Goal: Obtain resource: Obtain resource

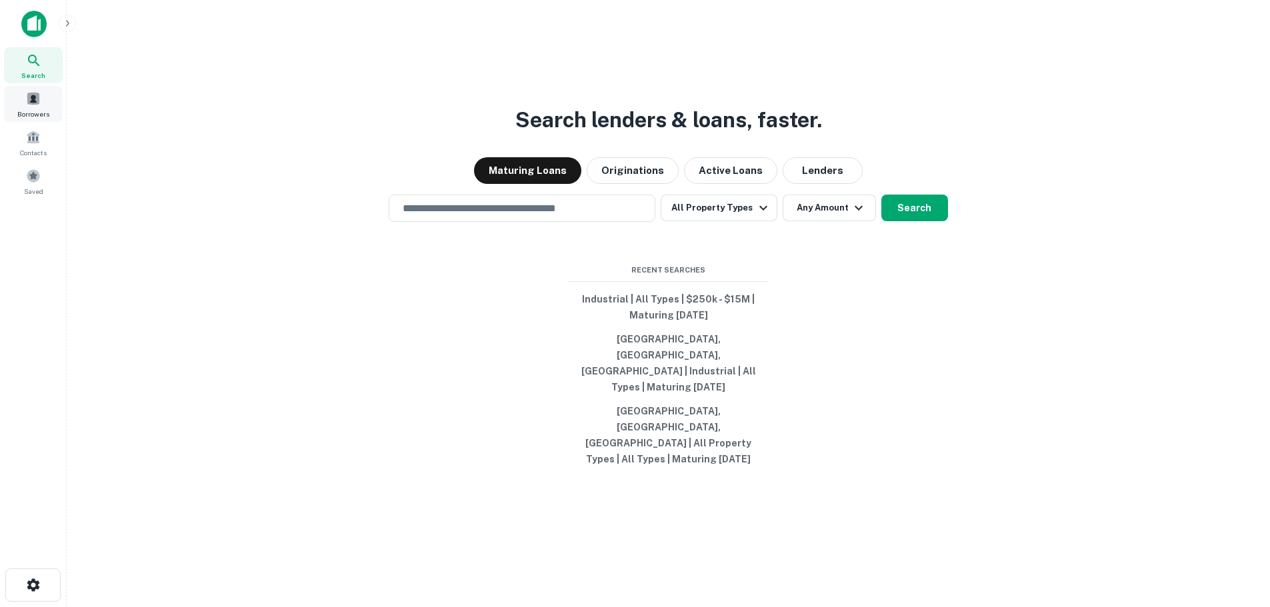
click at [29, 105] on span at bounding box center [33, 98] width 15 height 15
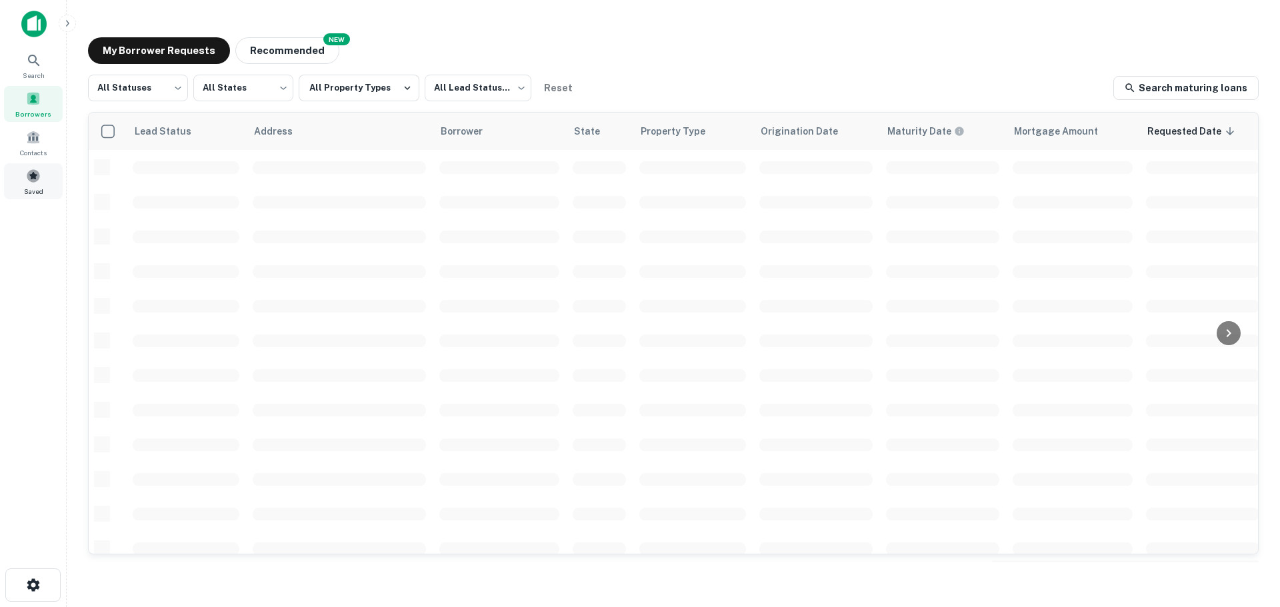
click at [39, 173] on span at bounding box center [33, 176] width 15 height 15
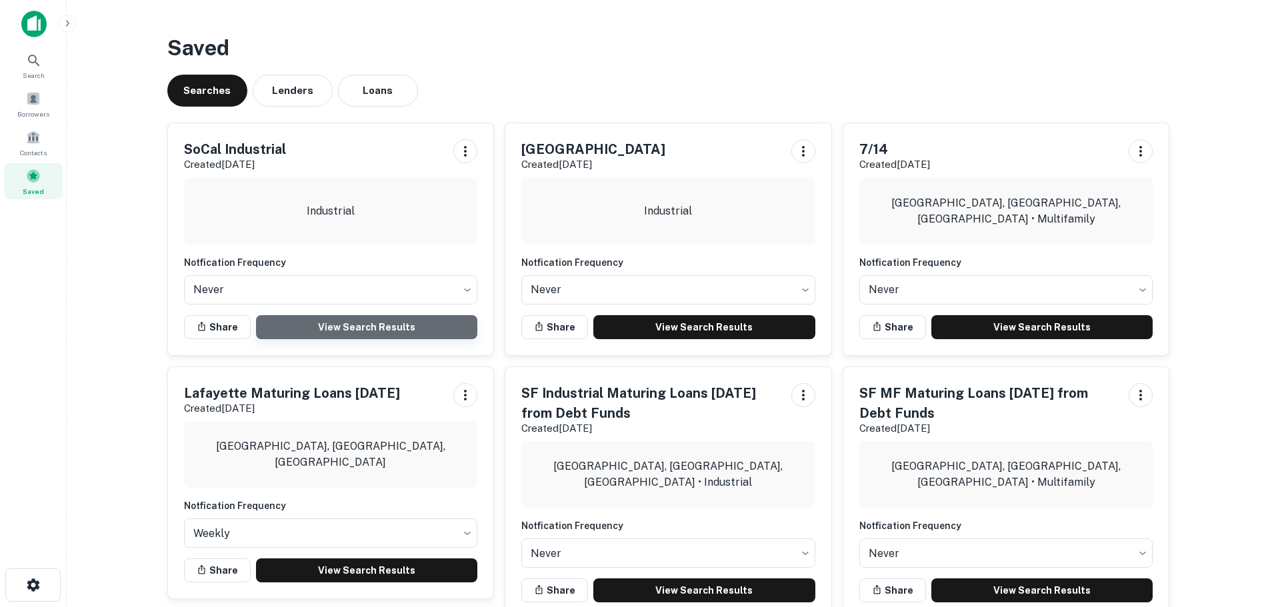
click at [349, 325] on link "View Search Results" at bounding box center [367, 327] width 222 height 24
click at [35, 108] on div "Borrowers" at bounding box center [33, 104] width 59 height 36
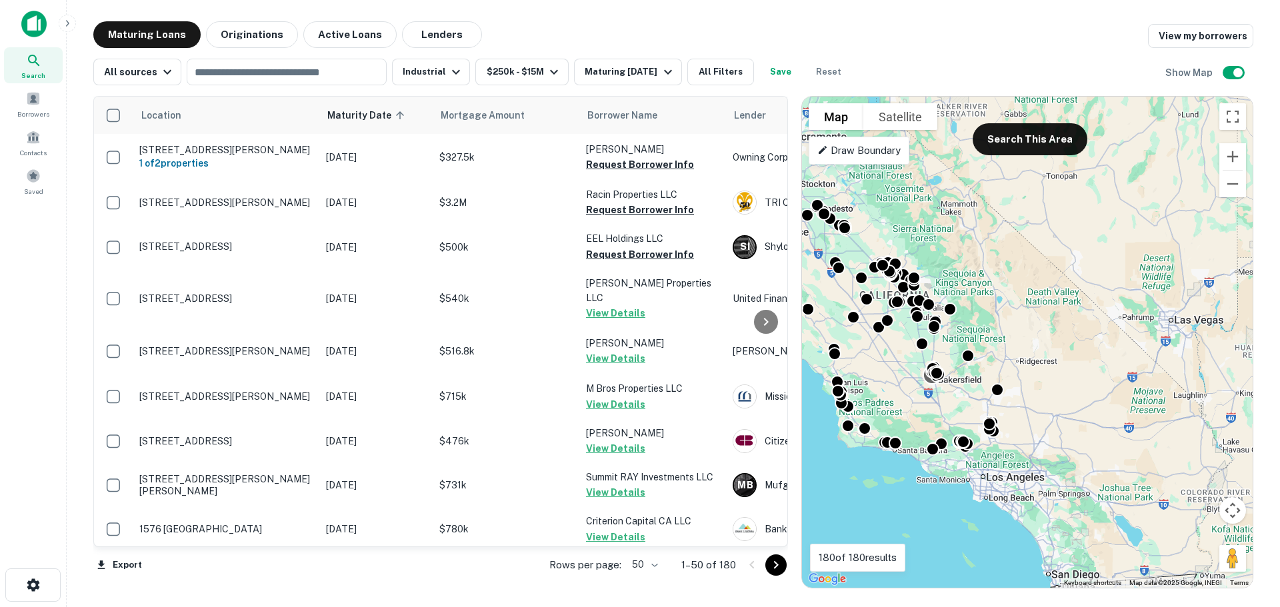
drag, startPoint x: 1100, startPoint y: 429, endPoint x: 926, endPoint y: 379, distance: 181.0
click at [926, 379] on div "To activate drag with keyboard, press Alt + Enter. Once in keyboard drag state,…" at bounding box center [1027, 342] width 451 height 491
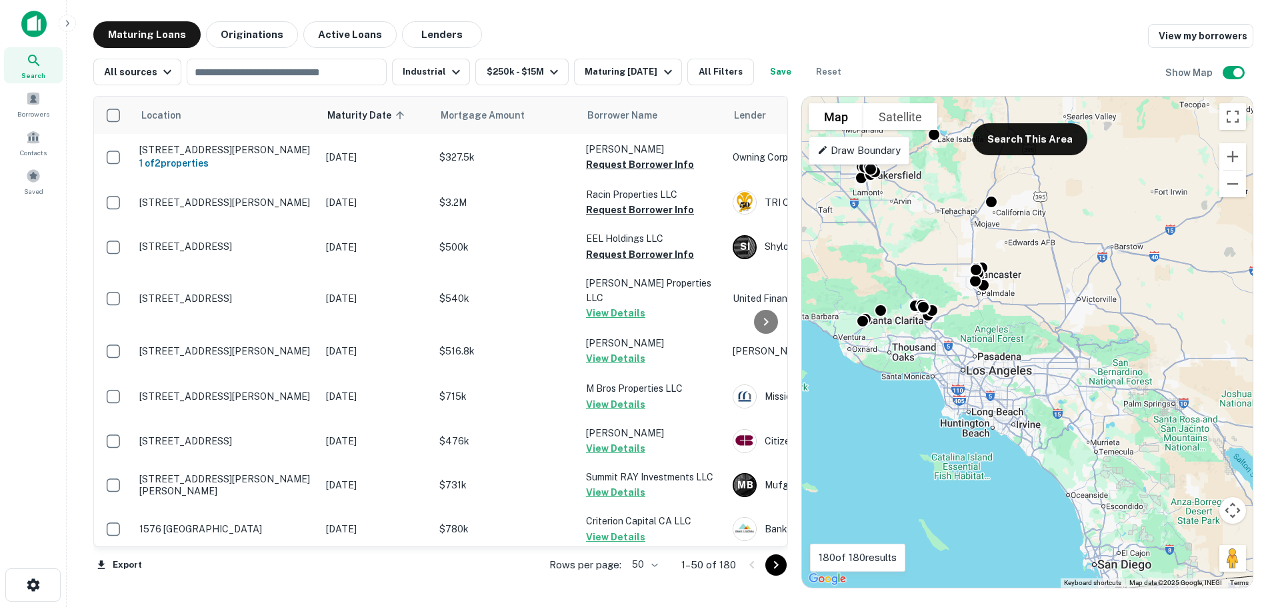
drag, startPoint x: 985, startPoint y: 467, endPoint x: 1037, endPoint y: 407, distance: 79.4
click at [1037, 407] on div "To activate drag with keyboard, press Alt + Enter. Once in keyboard drag state,…" at bounding box center [1027, 342] width 451 height 491
click at [1008, 155] on div "To activate drag with keyboard, press Alt + Enter. Once in keyboard drag state,…" at bounding box center [1027, 342] width 451 height 491
click at [1005, 135] on button "Search This Area" at bounding box center [1030, 139] width 115 height 32
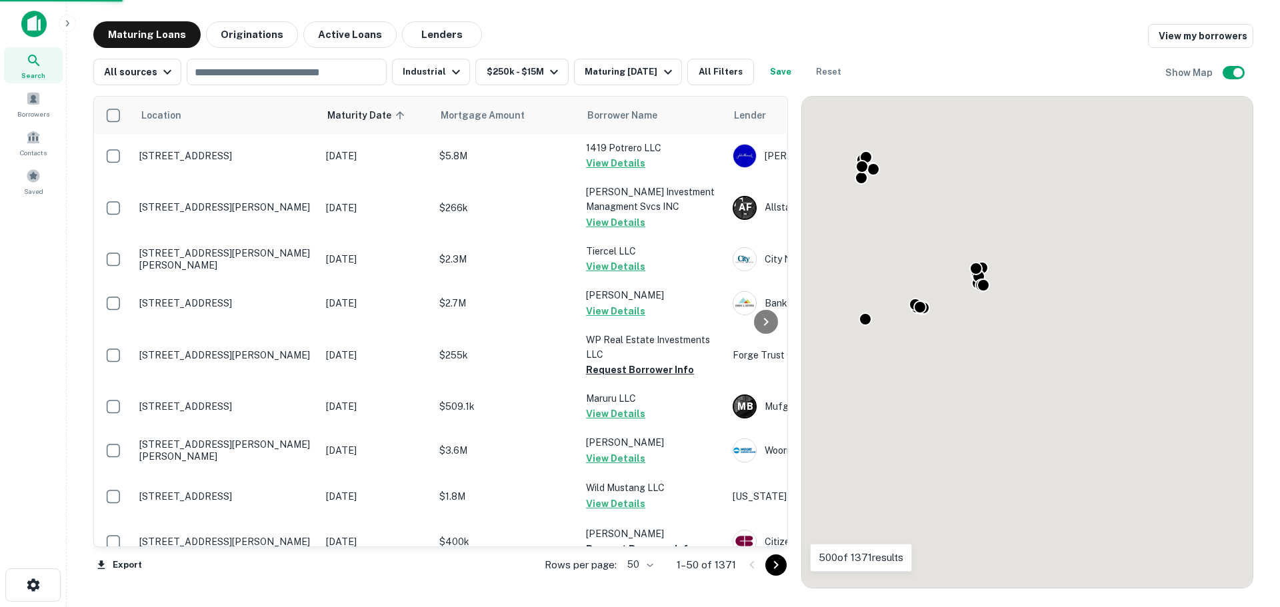
click at [702, 567] on p "1–50 of 1371" at bounding box center [706, 565] width 59 height 16
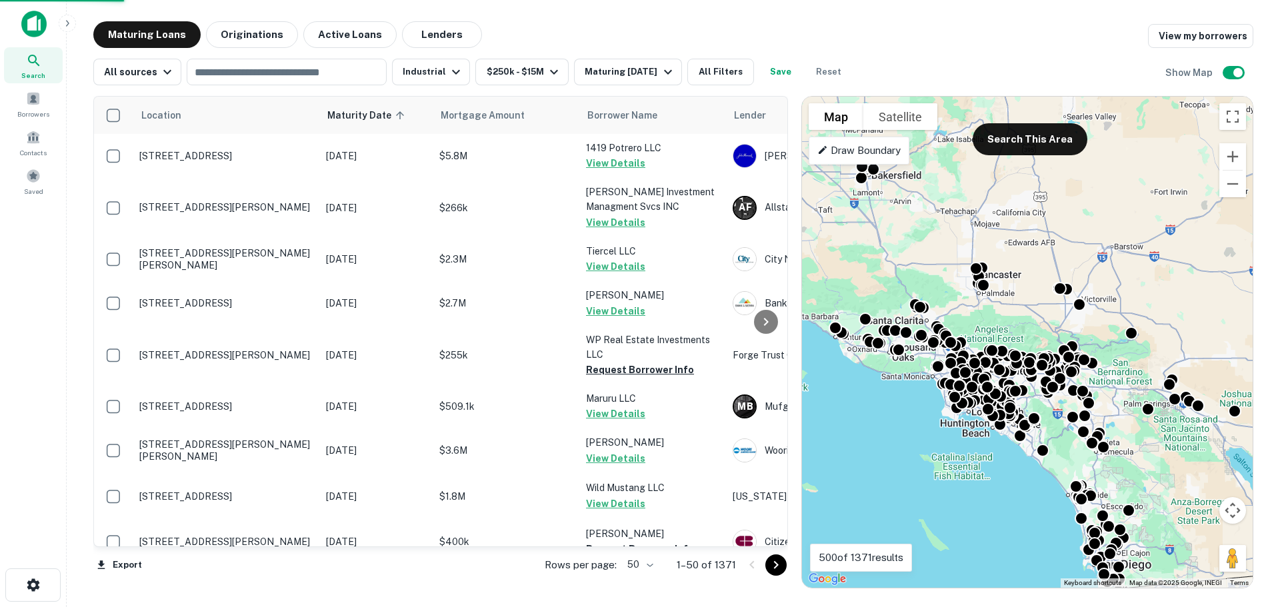
click at [661, 568] on div "Rows per page: 50 ** 1–50 of 1371" at bounding box center [658, 565] width 259 height 36
click at [648, 568] on body "Search Borrowers Contacts Saved Maturing Loans Originations Active Loans Lender…" at bounding box center [640, 303] width 1280 height 607
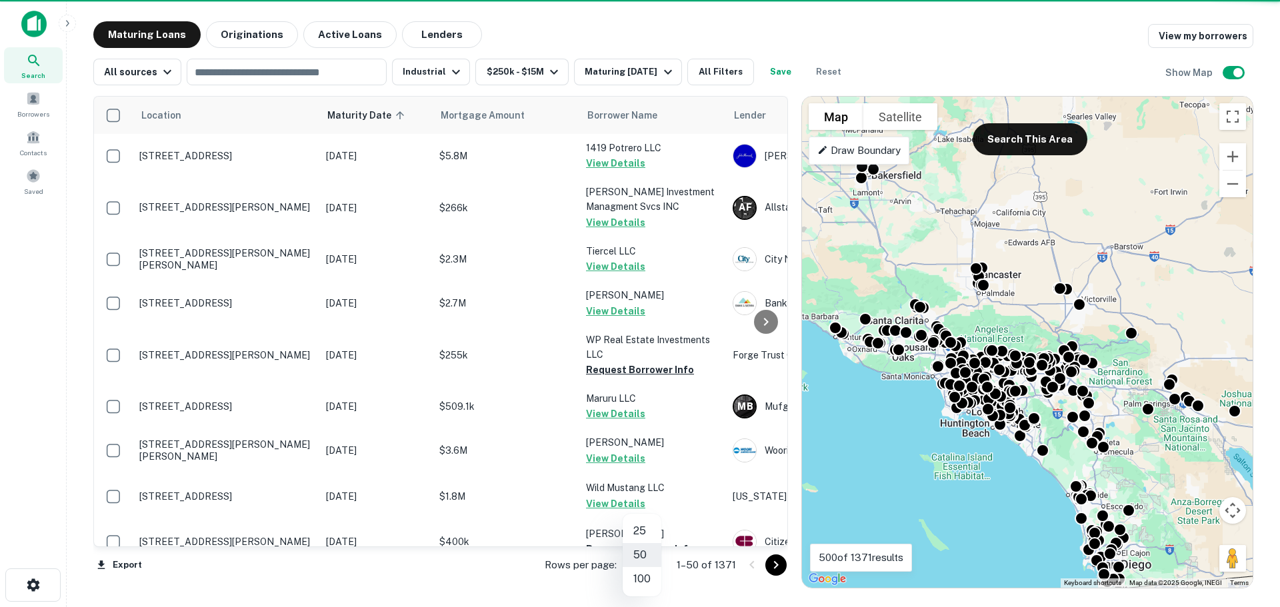
click at [646, 578] on li "100" at bounding box center [642, 579] width 39 height 24
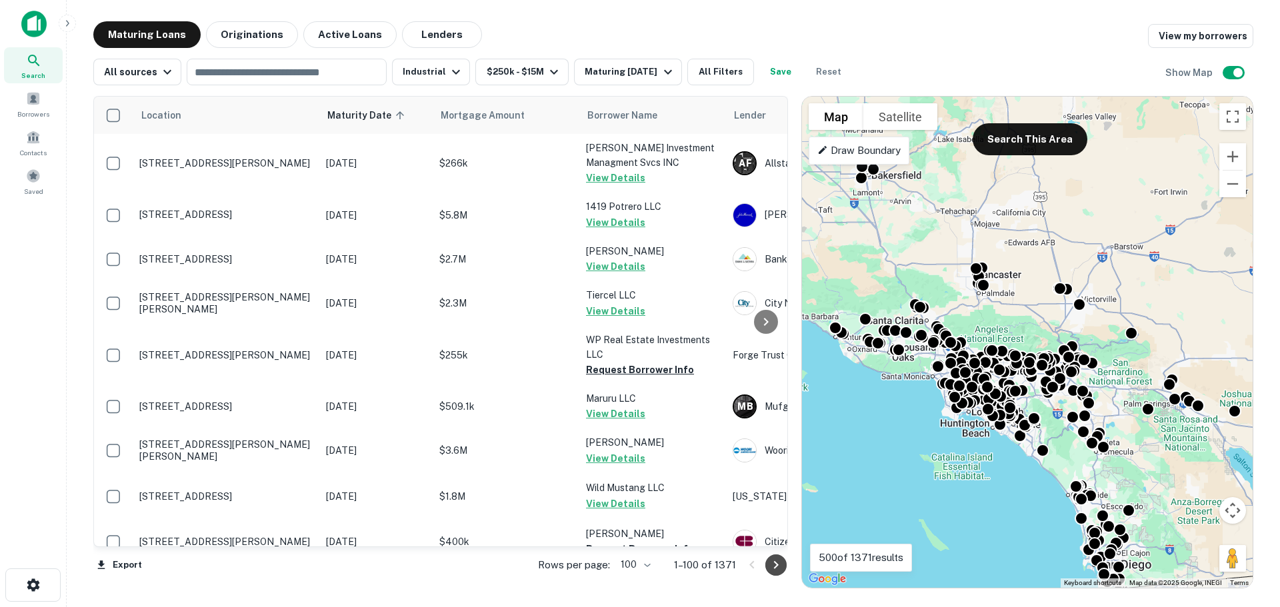
click at [776, 570] on icon "Go to next page" at bounding box center [776, 565] width 16 height 16
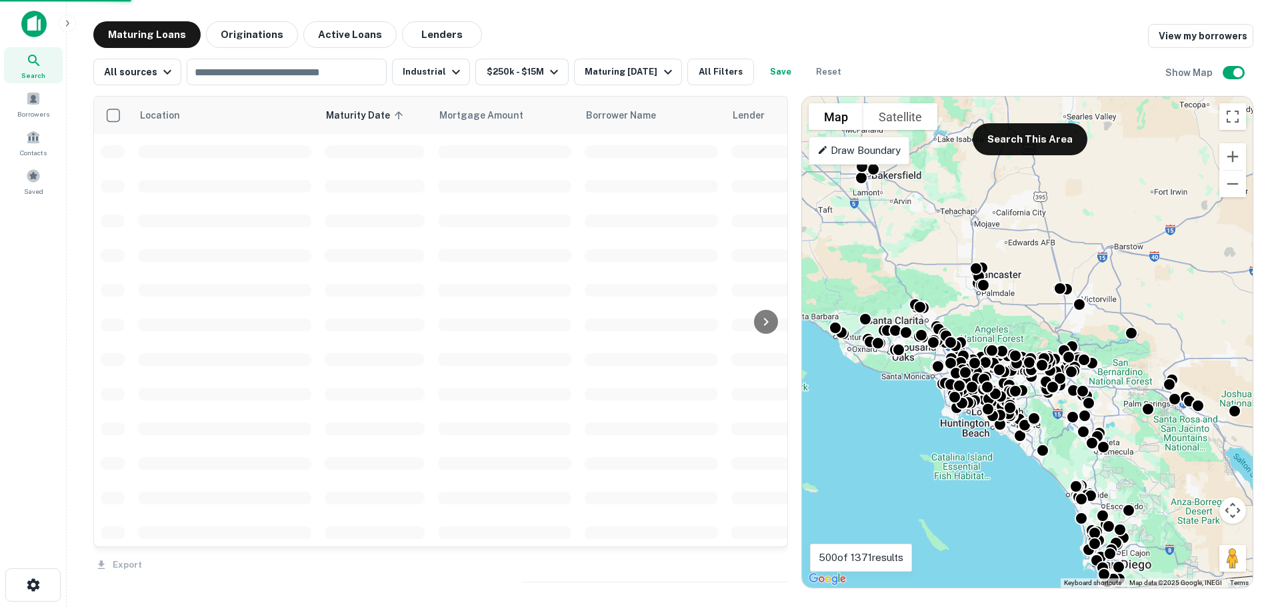
click at [776, 569] on div "Export" at bounding box center [440, 561] width 695 height 28
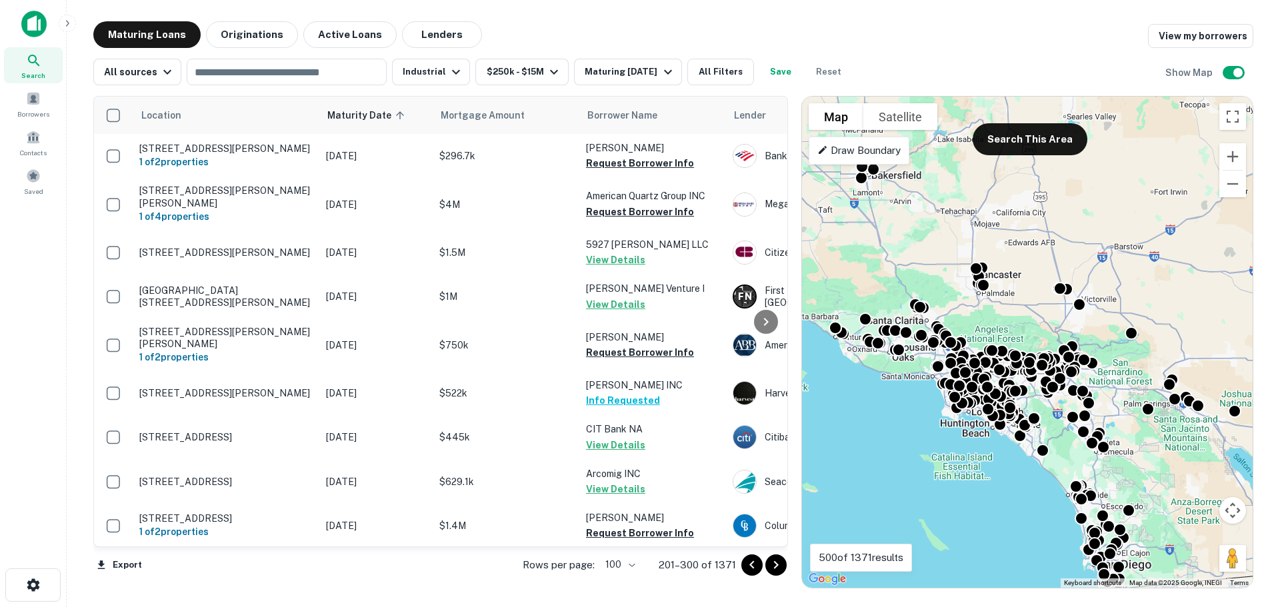
click at [776, 569] on icon "Go to next page" at bounding box center [776, 565] width 16 height 16
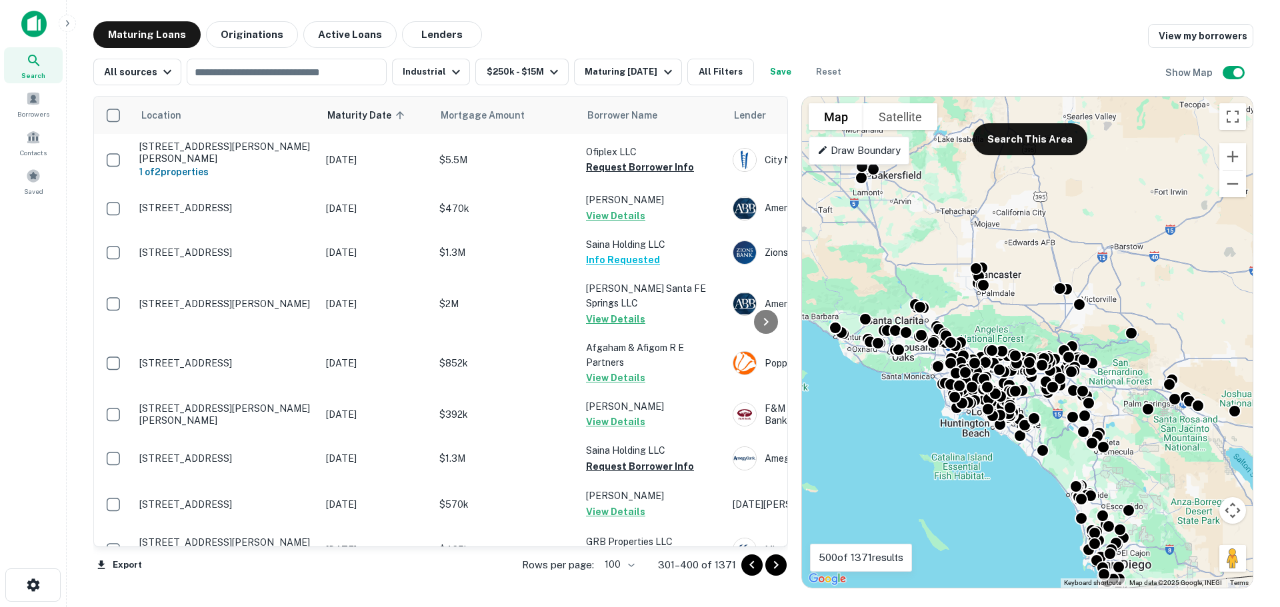
click at [776, 569] on icon "Go to next page" at bounding box center [776, 565] width 16 height 16
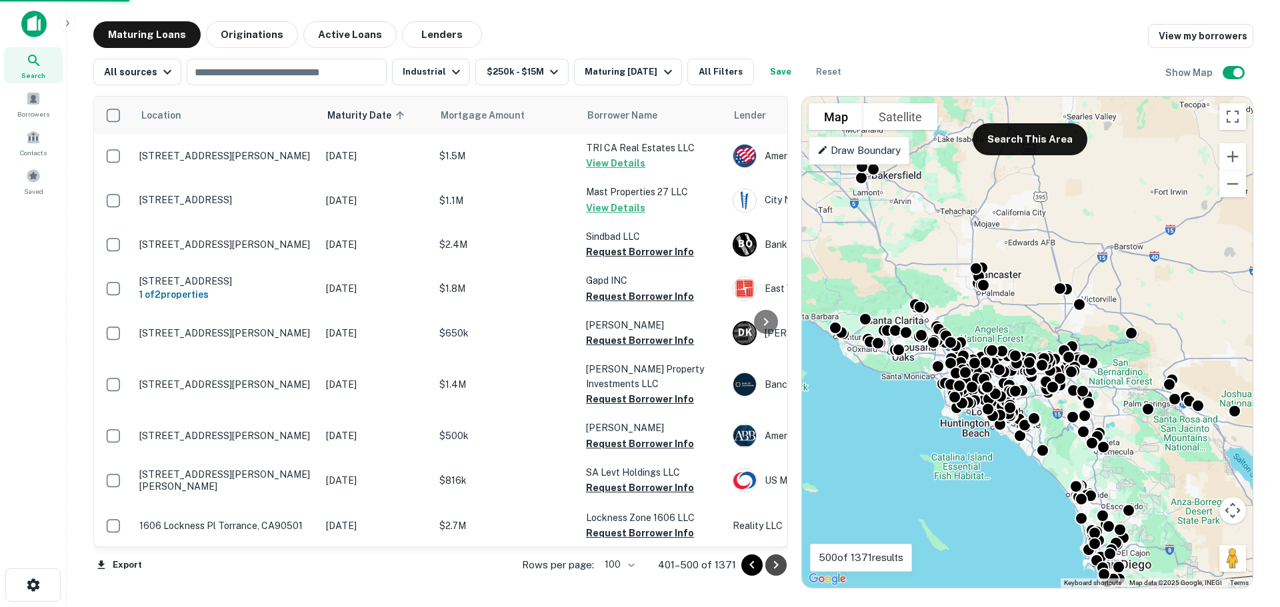
drag, startPoint x: 767, startPoint y: 571, endPoint x: 774, endPoint y: 570, distance: 6.8
click at [774, 570] on icon "Go to next page" at bounding box center [776, 565] width 16 height 16
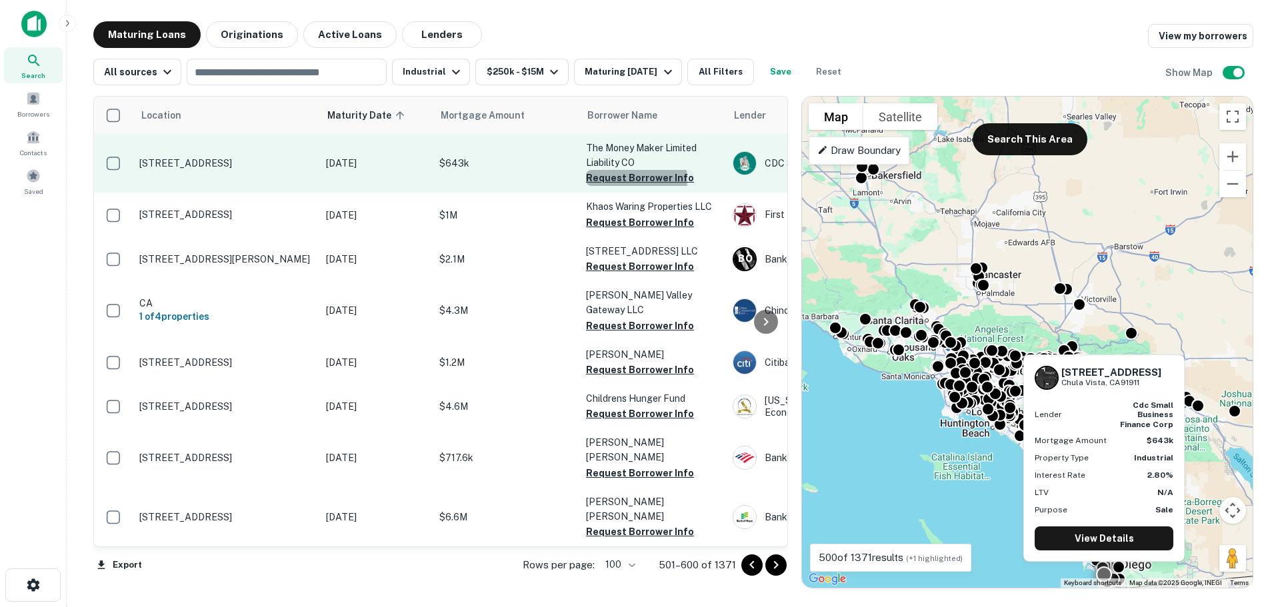
click at [623, 180] on button "Request Borrower Info" at bounding box center [640, 178] width 108 height 16
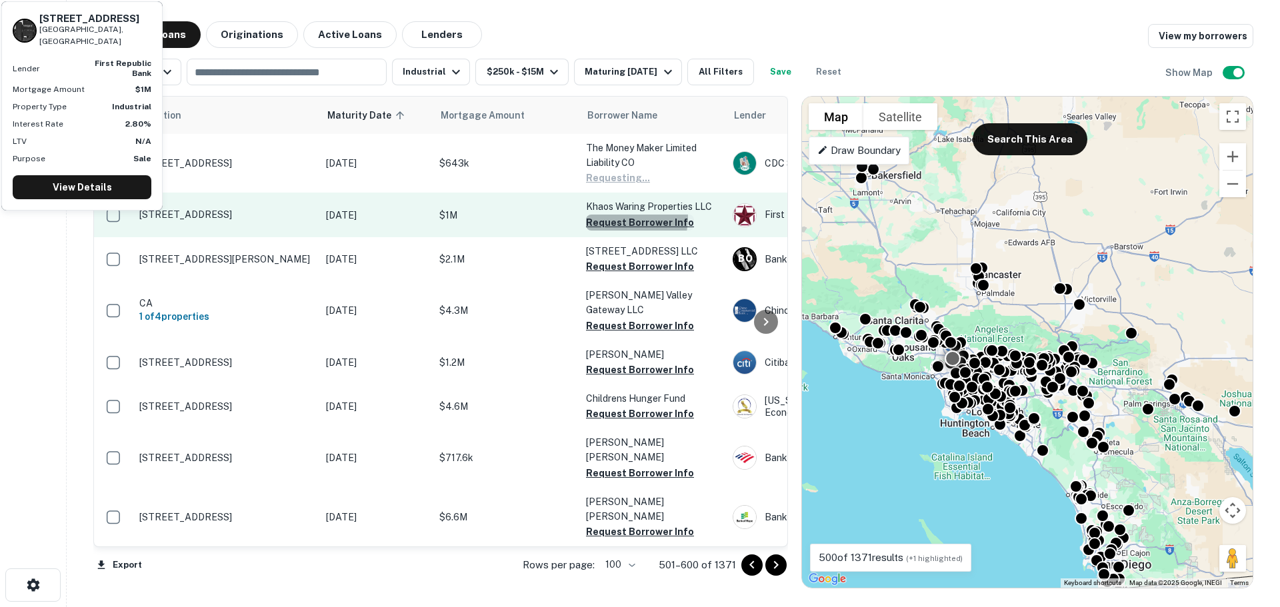
click at [617, 218] on button "Request Borrower Info" at bounding box center [640, 223] width 108 height 16
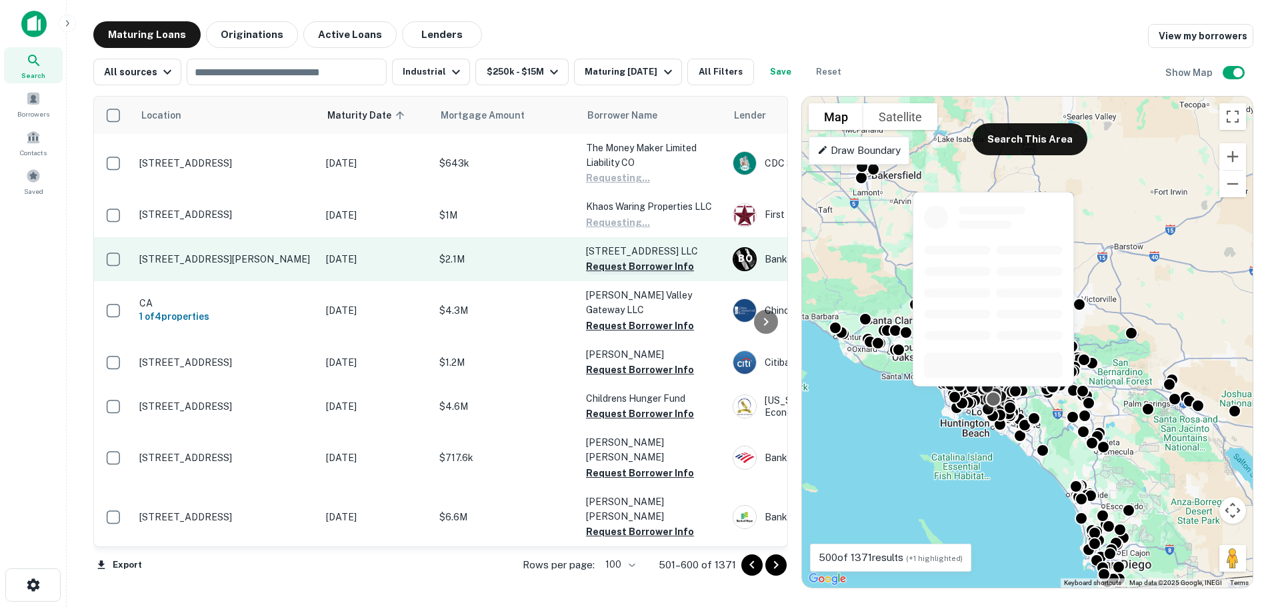
click at [623, 265] on button "Request Borrower Info" at bounding box center [640, 267] width 108 height 16
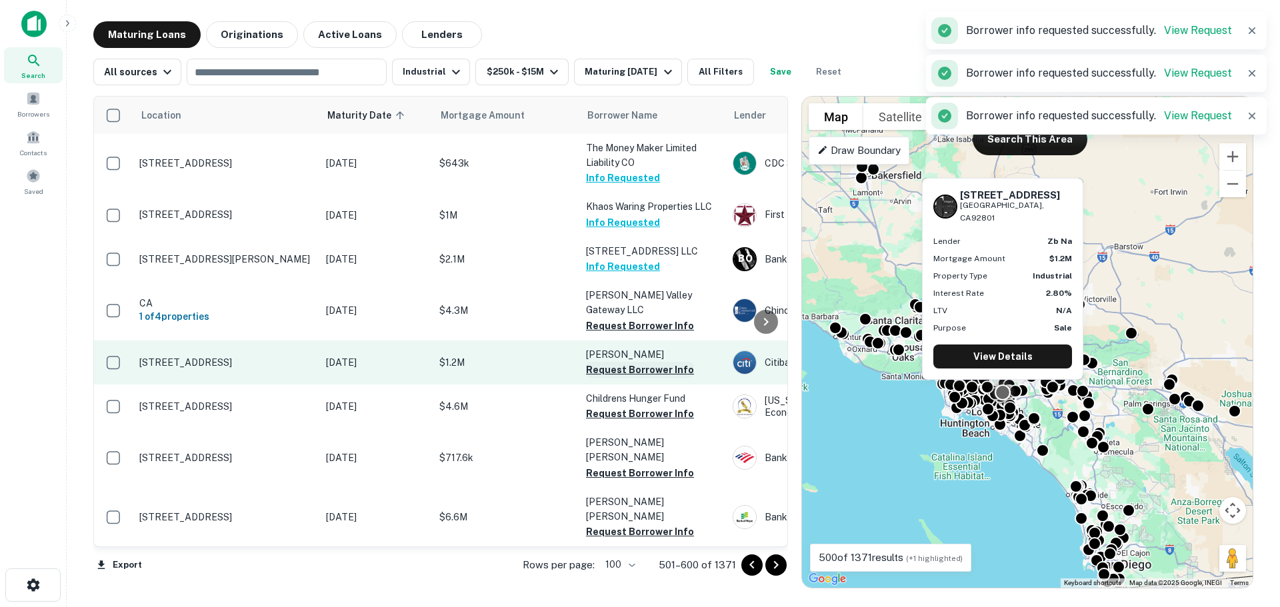
click at [640, 362] on button "Request Borrower Info" at bounding box center [640, 370] width 108 height 16
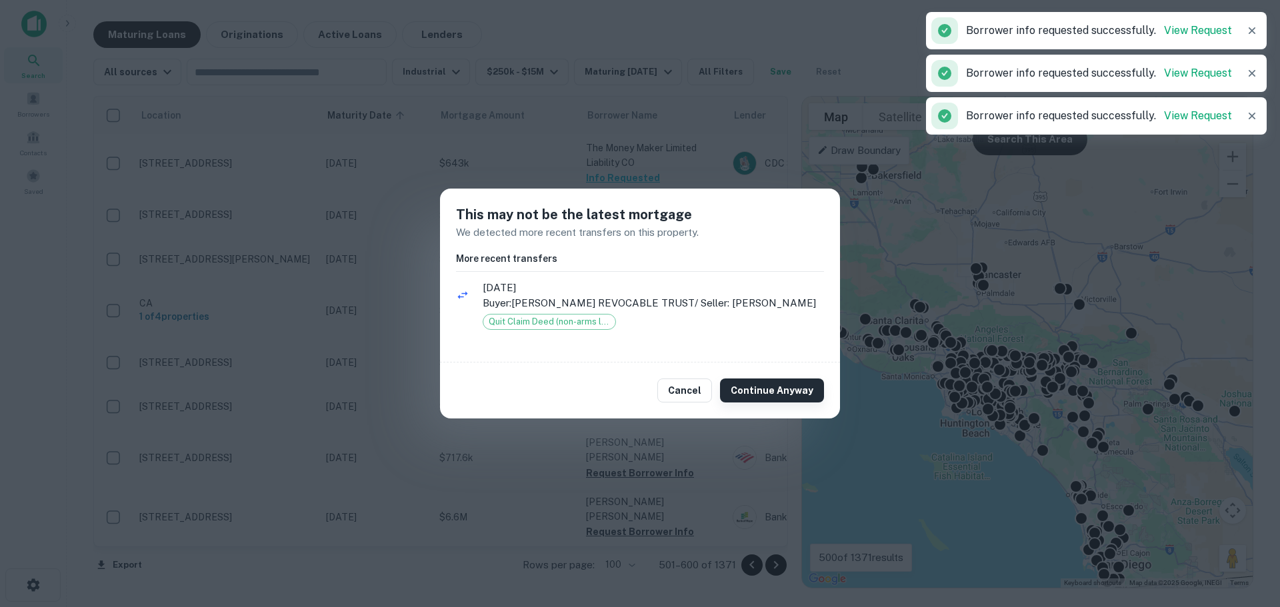
click at [751, 396] on button "Continue Anyway" at bounding box center [772, 391] width 104 height 24
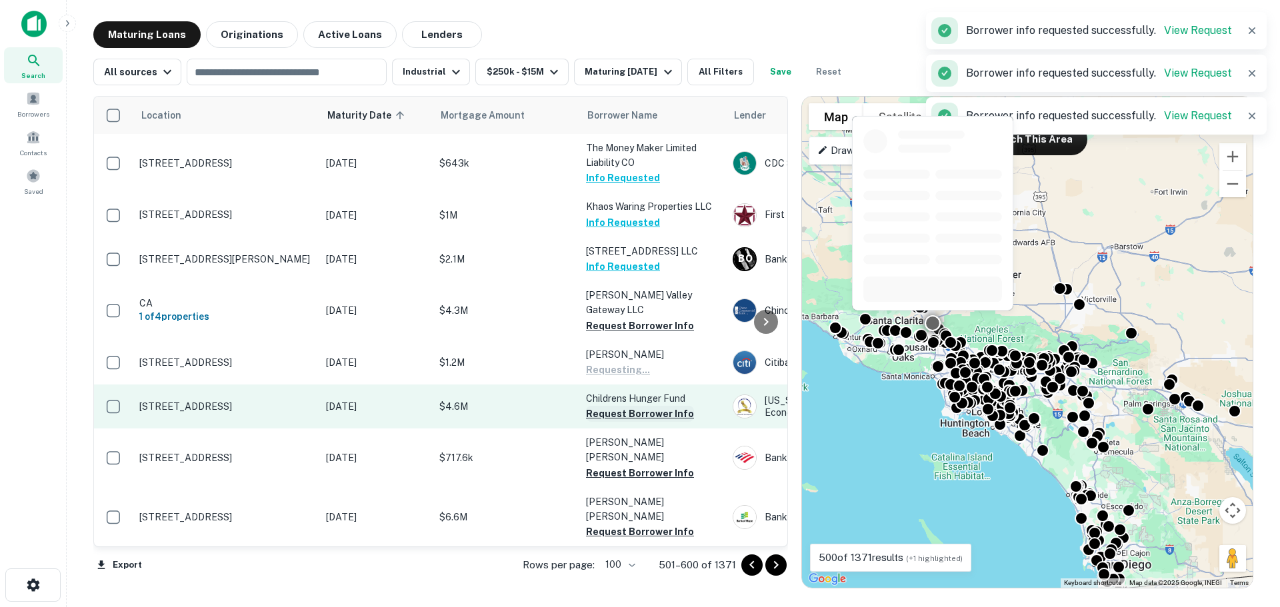
click at [634, 406] on button "Request Borrower Info" at bounding box center [640, 414] width 108 height 16
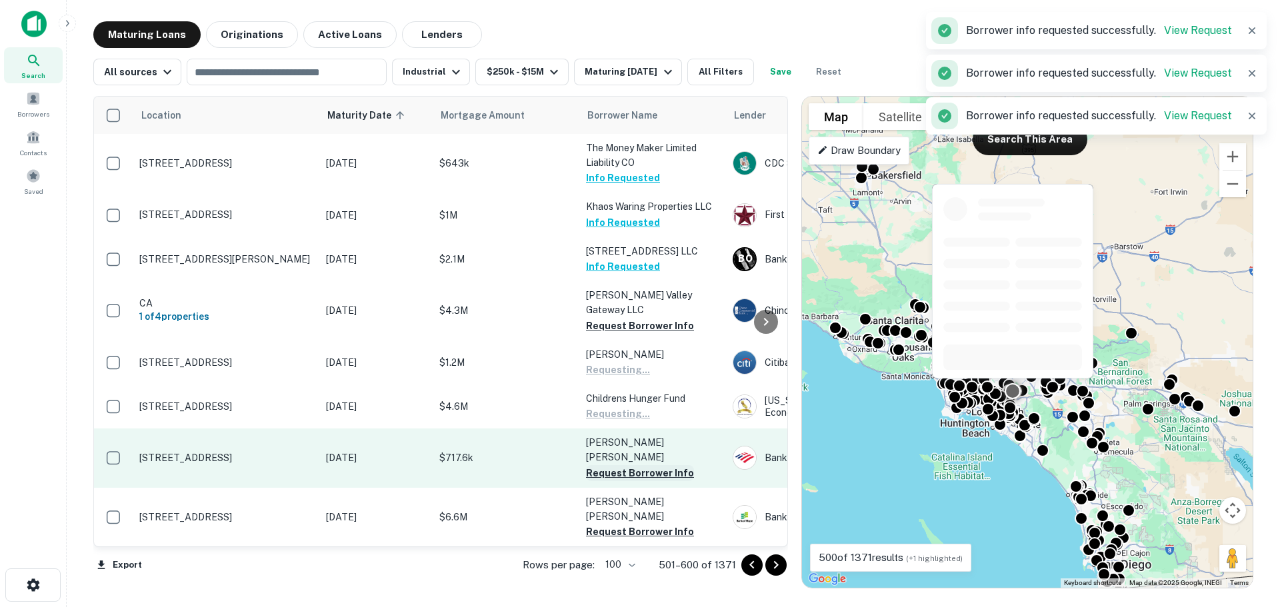
click at [636, 465] on button "Request Borrower Info" at bounding box center [640, 473] width 108 height 16
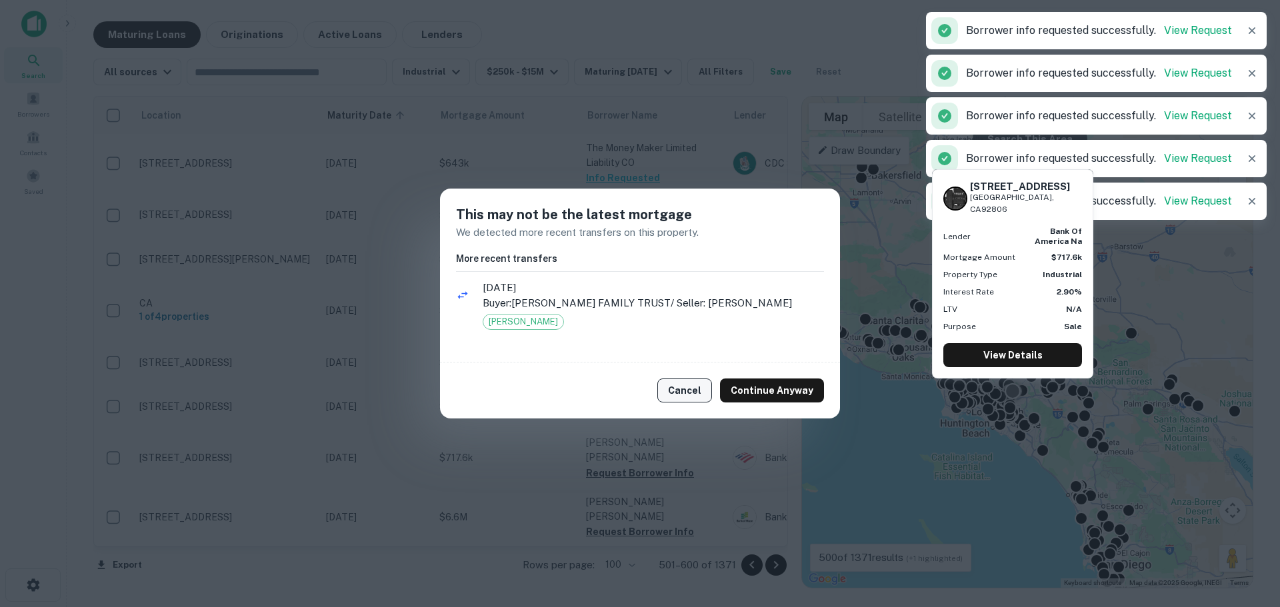
click at [756, 400] on button "Continue Anyway" at bounding box center [772, 391] width 104 height 24
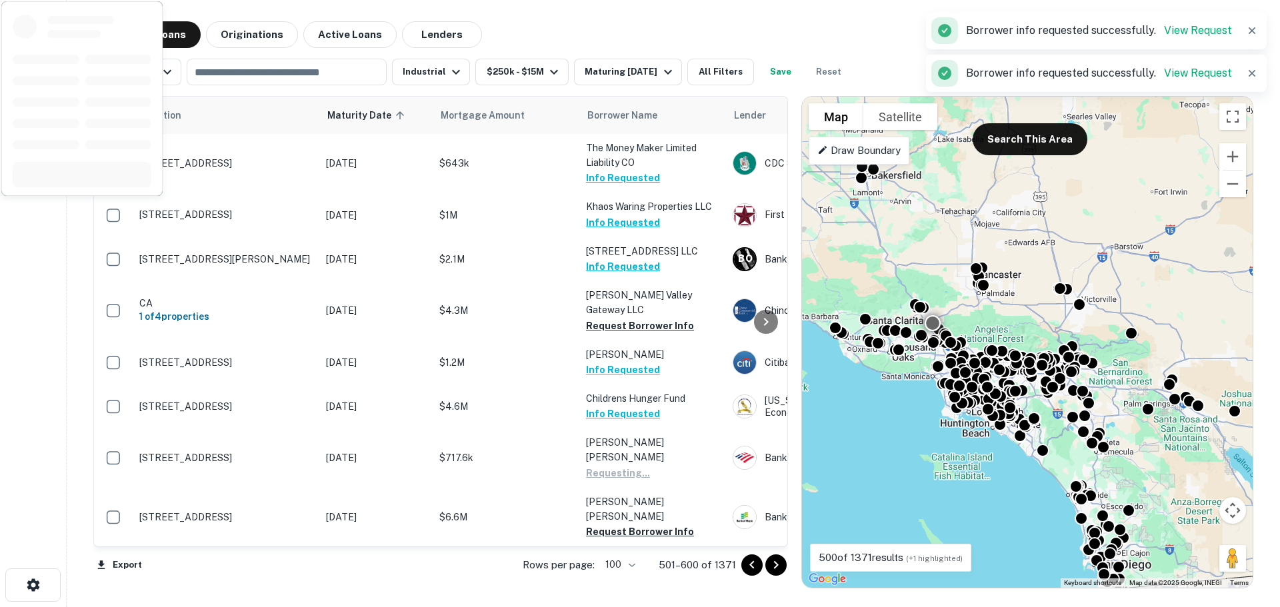
scroll to position [133, 0]
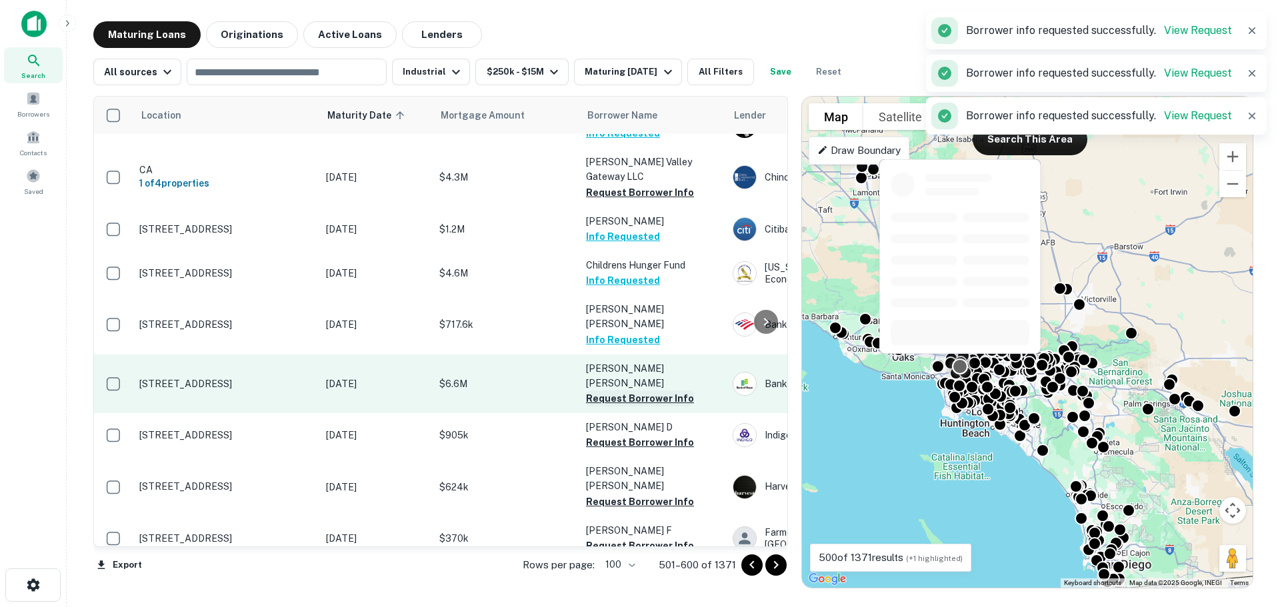
click at [634, 391] on button "Request Borrower Info" at bounding box center [640, 399] width 108 height 16
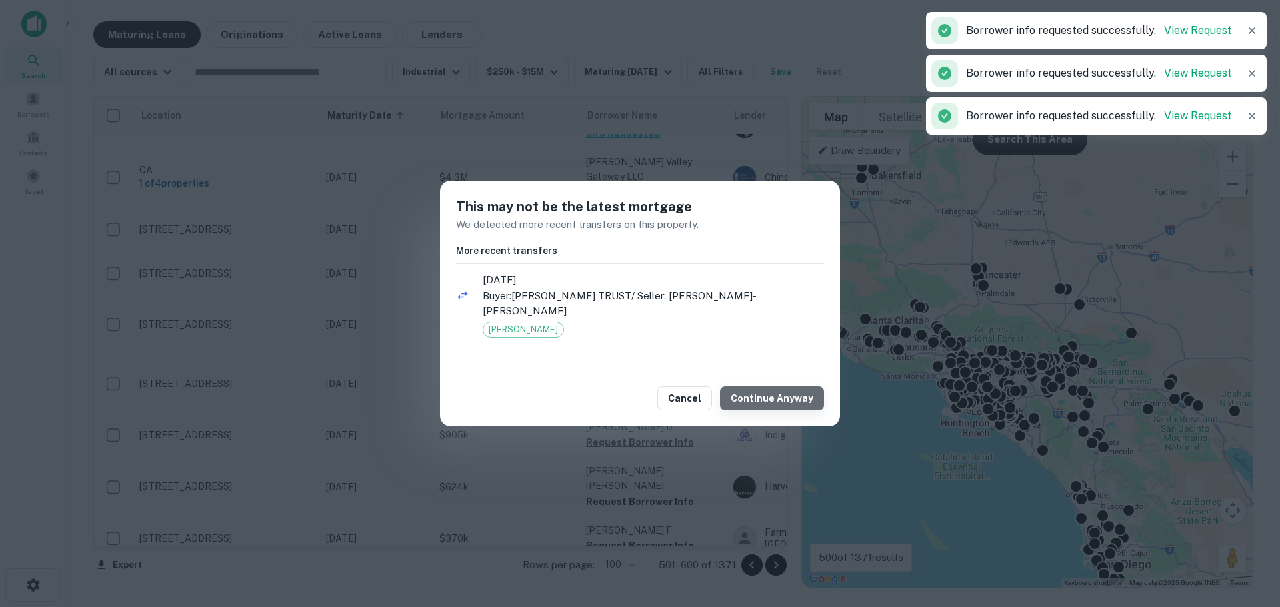
click at [804, 389] on button "Continue Anyway" at bounding box center [772, 399] width 104 height 24
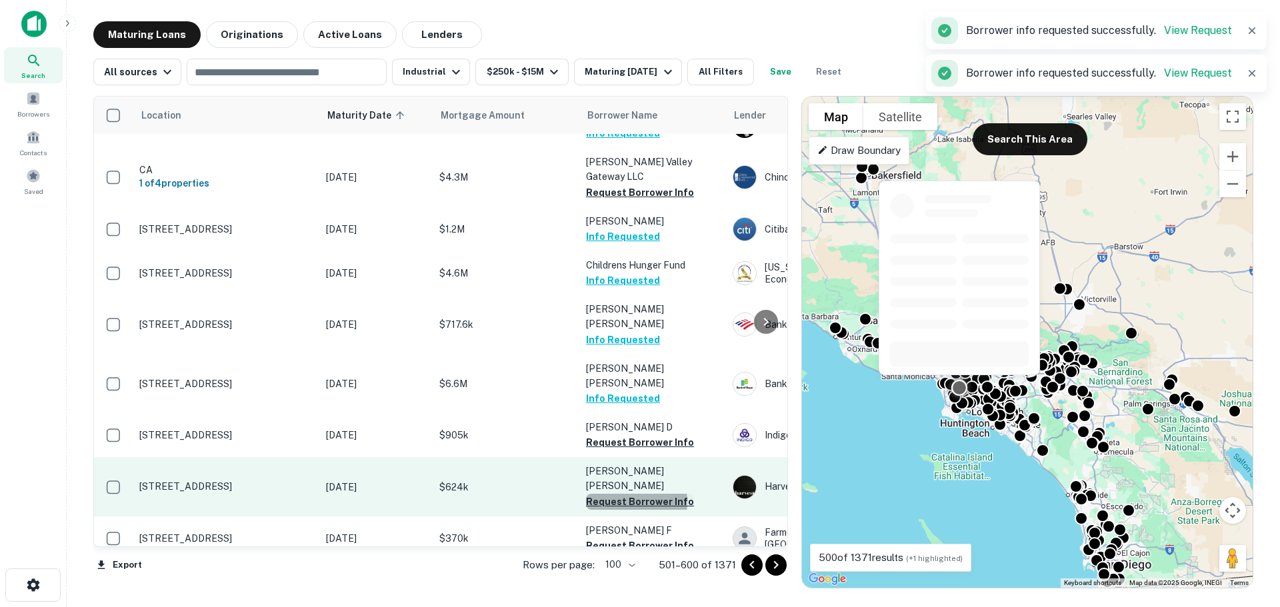
click at [624, 494] on button "Request Borrower Info" at bounding box center [640, 502] width 108 height 16
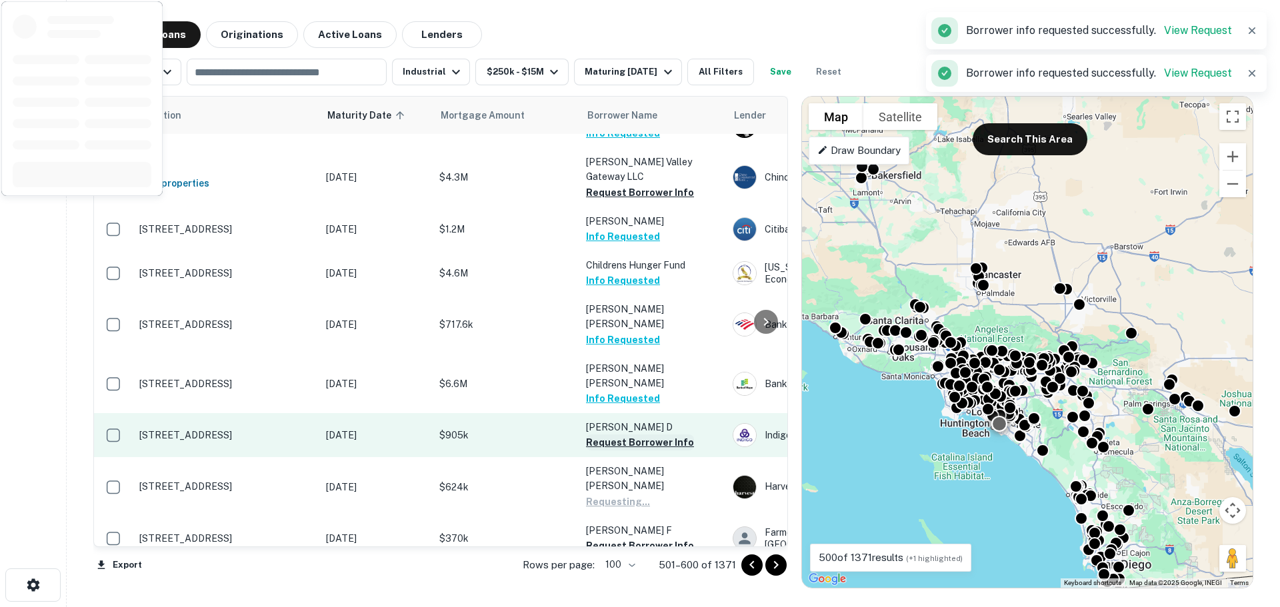
click at [619, 435] on button "Request Borrower Info" at bounding box center [640, 443] width 108 height 16
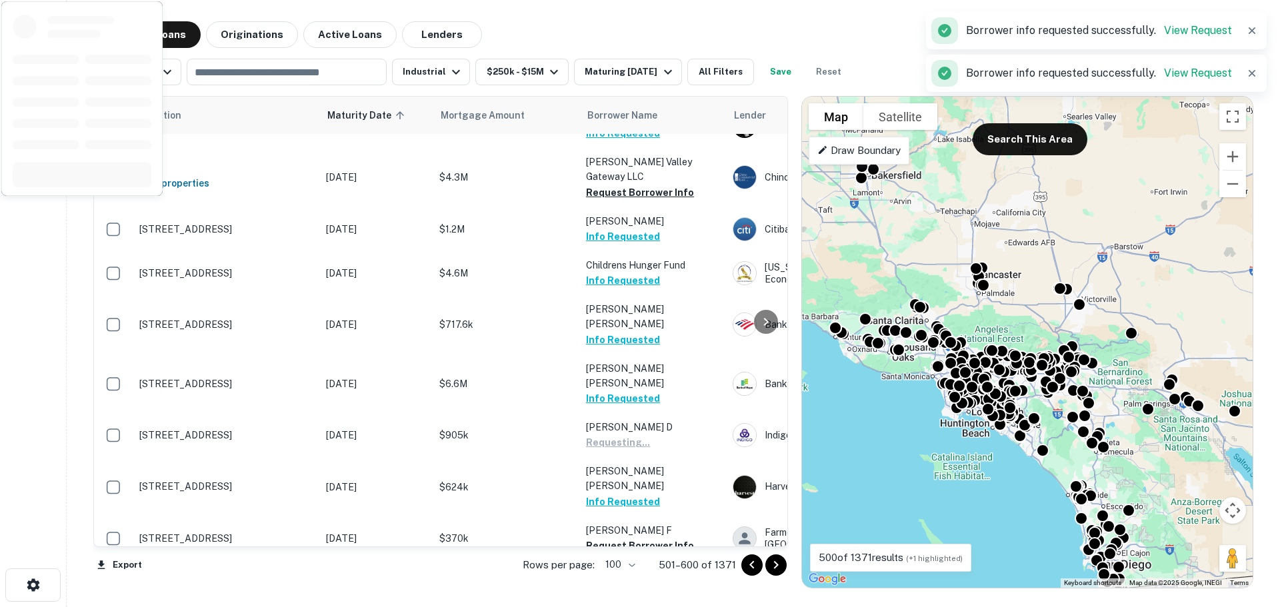
scroll to position [267, 0]
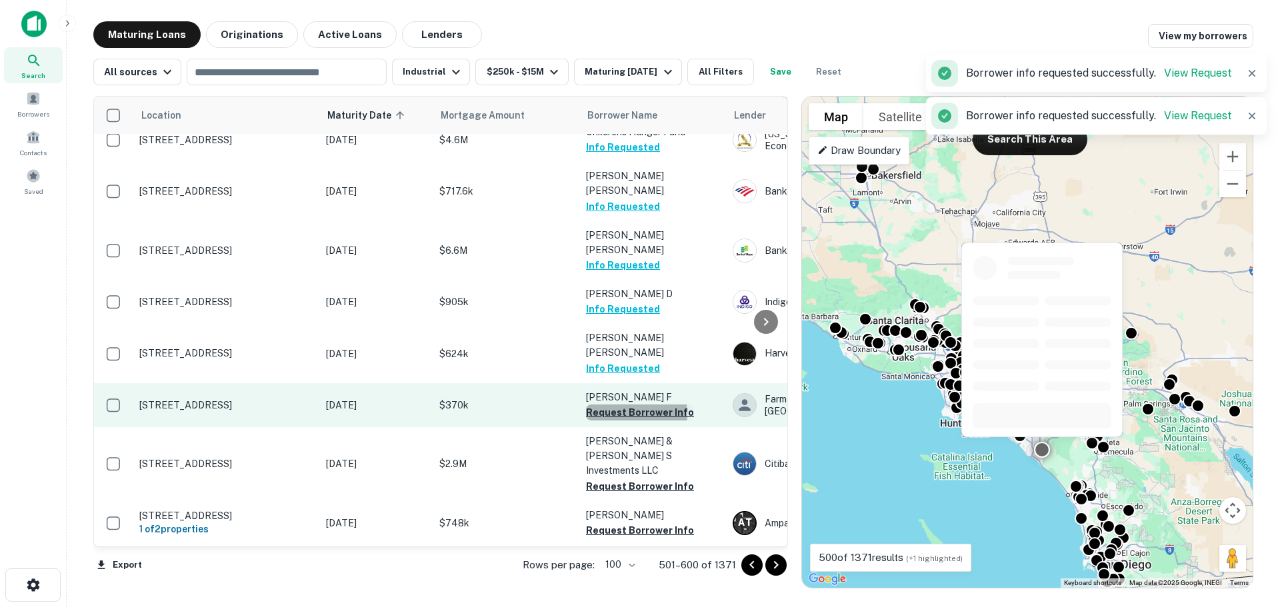
click at [621, 405] on button "Request Borrower Info" at bounding box center [640, 413] width 108 height 16
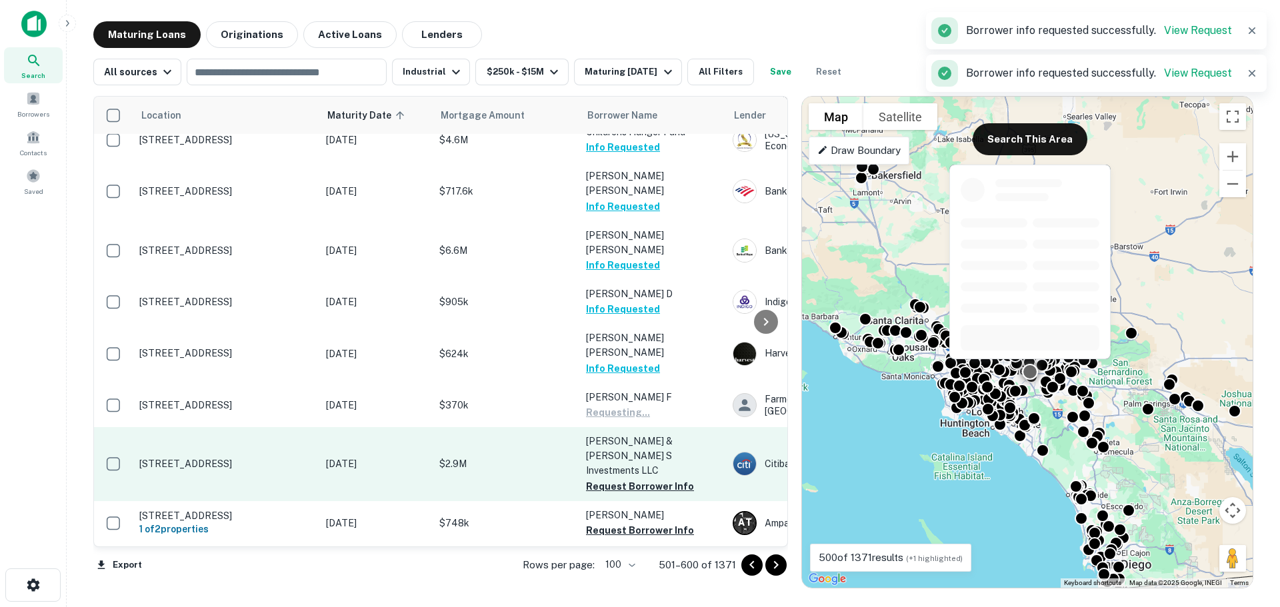
click at [622, 479] on button "Request Borrower Info" at bounding box center [640, 487] width 108 height 16
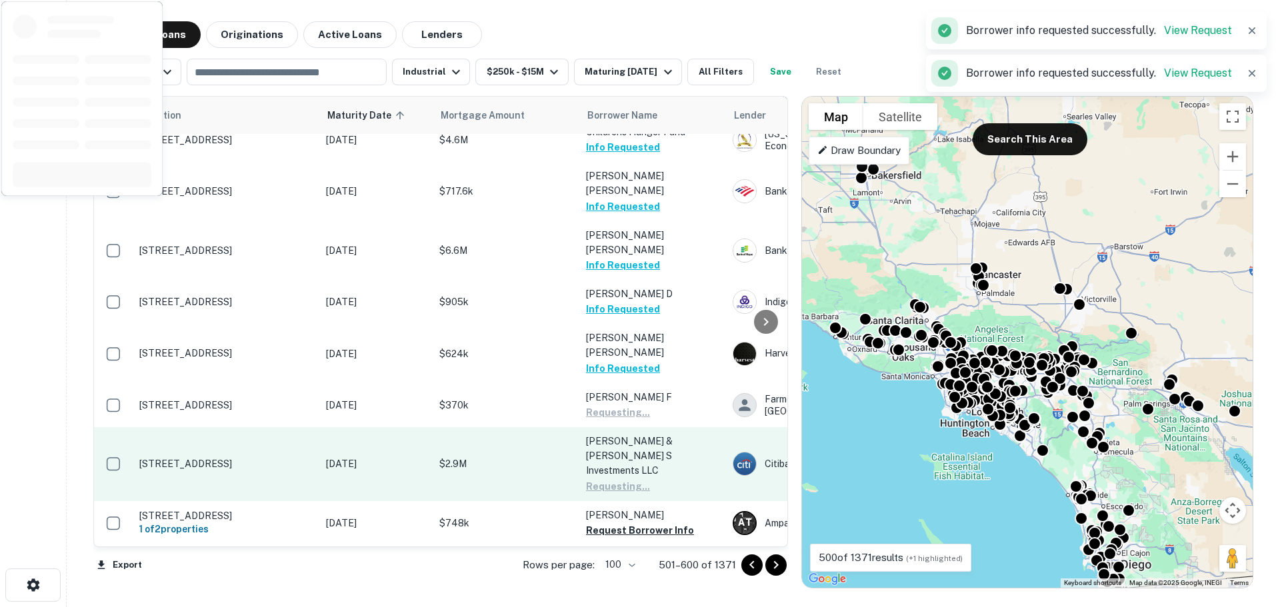
scroll to position [400, 0]
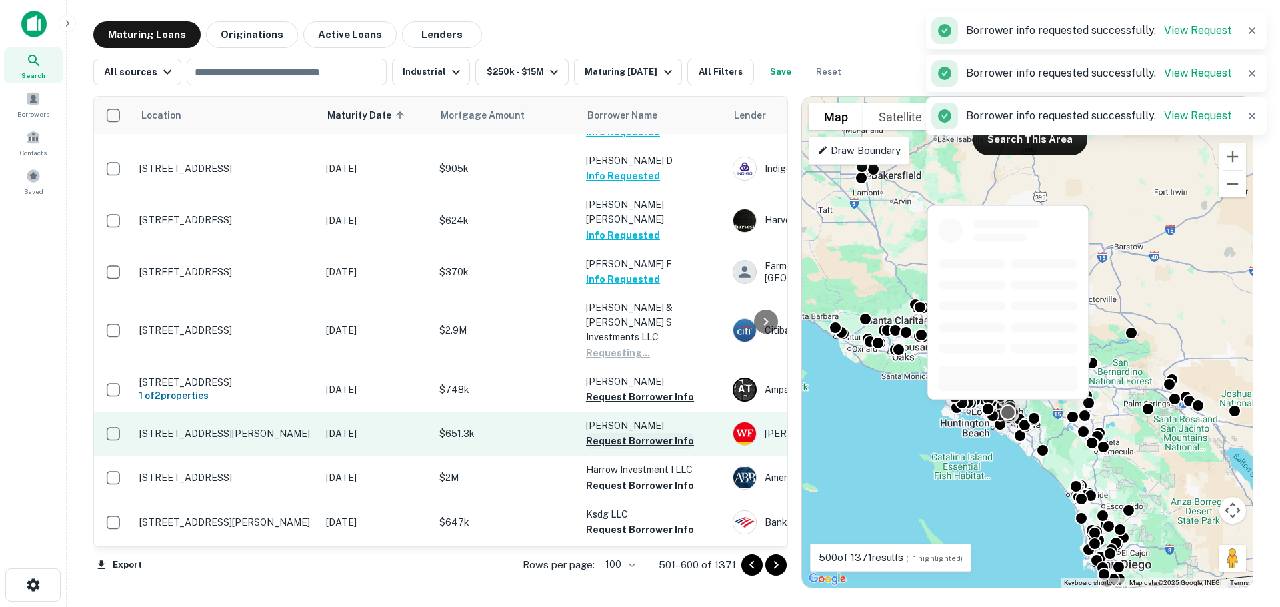
click at [621, 433] on button "Request Borrower Info" at bounding box center [640, 441] width 108 height 16
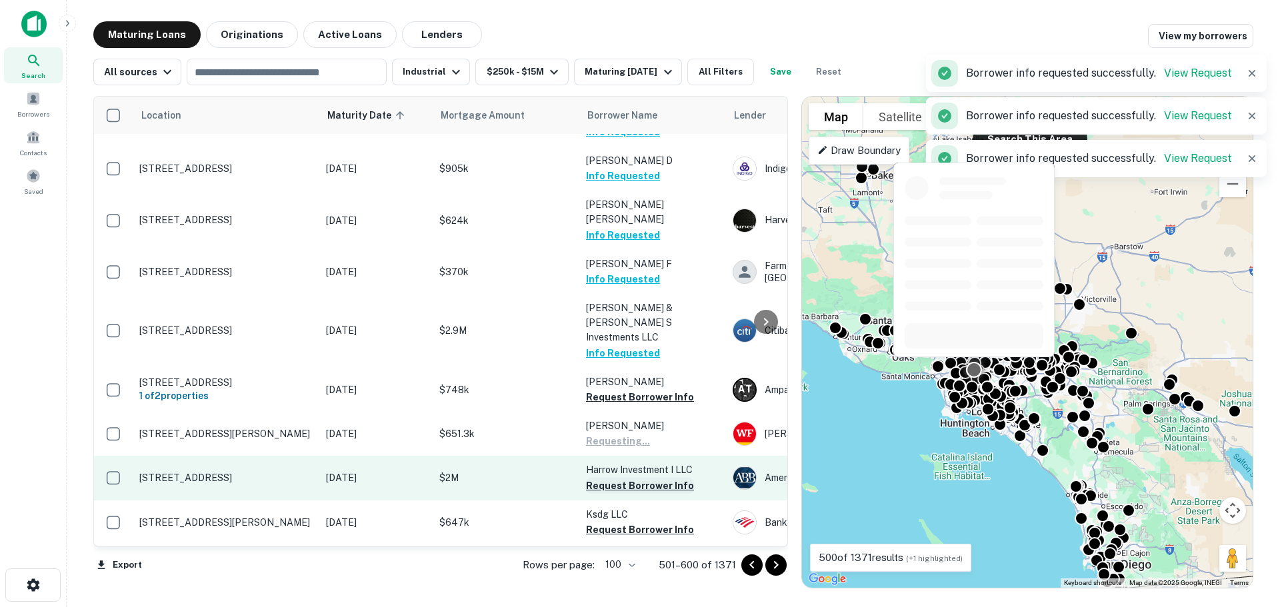
click at [629, 478] on button "Request Borrower Info" at bounding box center [640, 486] width 108 height 16
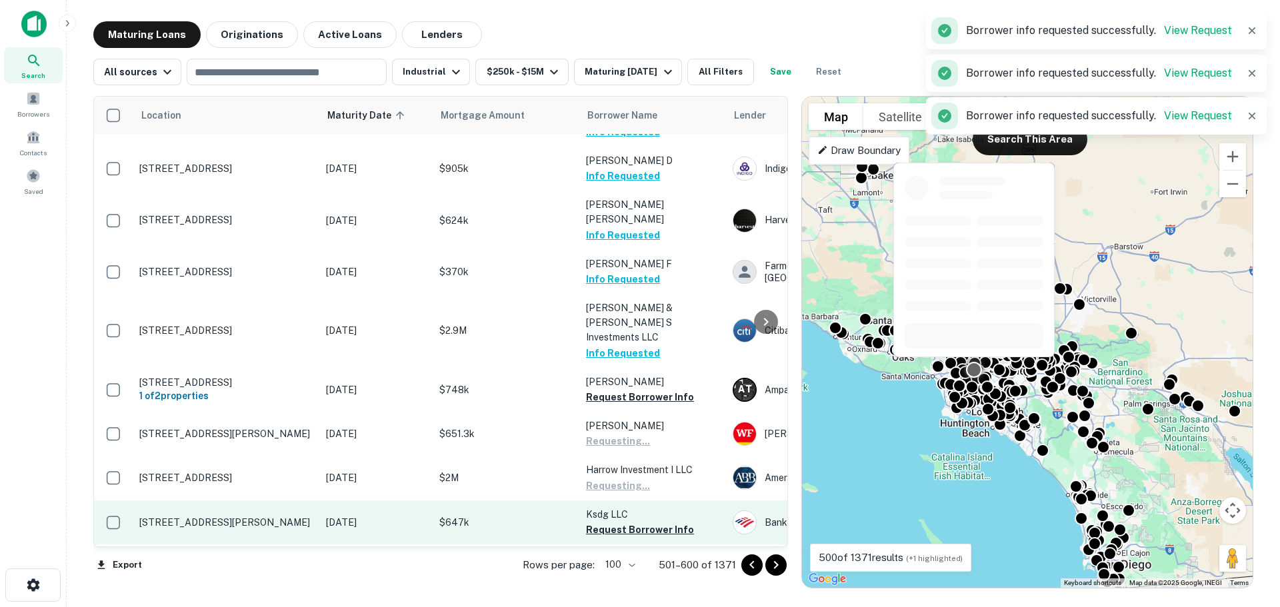
click at [633, 522] on button "Request Borrower Info" at bounding box center [640, 530] width 108 height 16
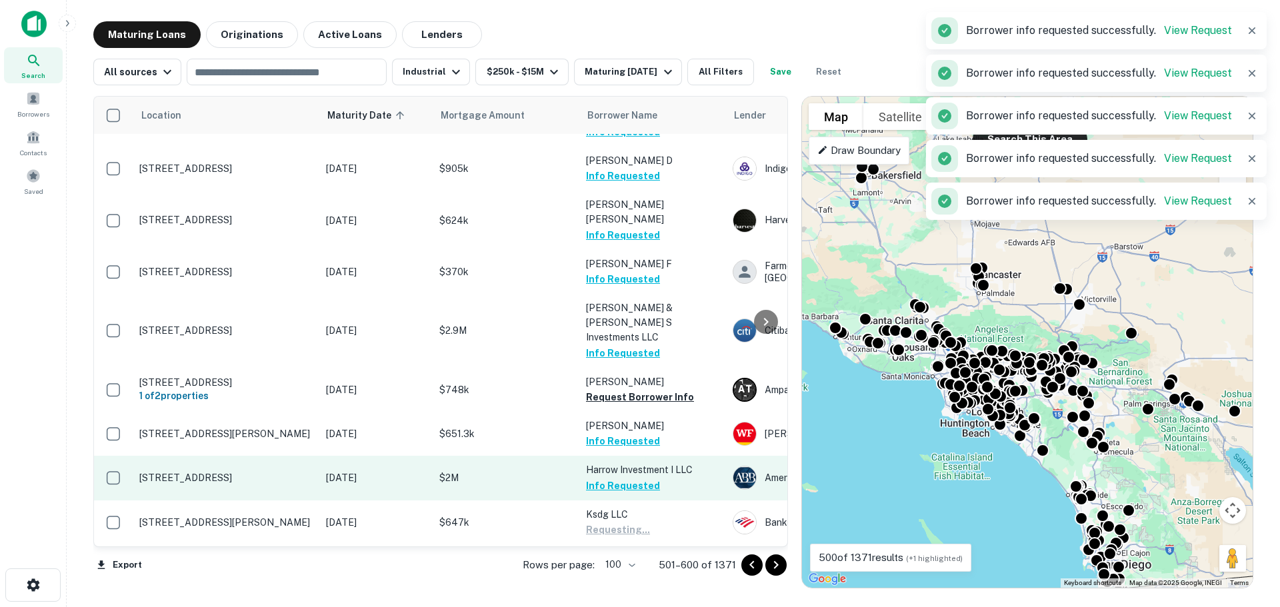
scroll to position [533, 0]
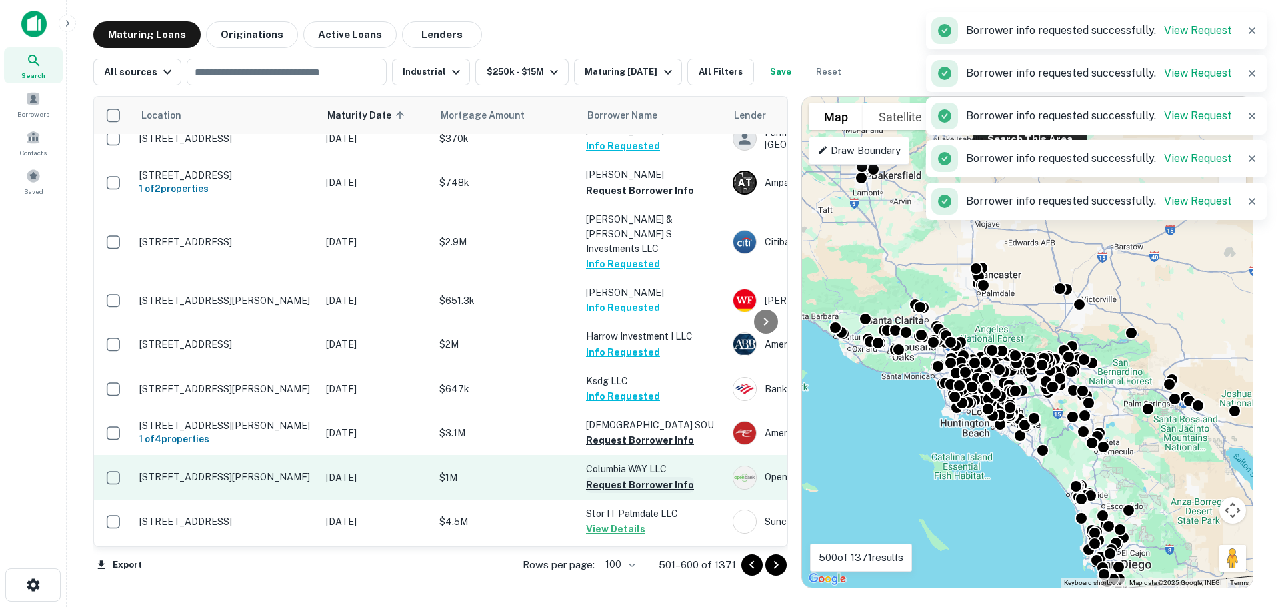
click at [622, 477] on button "Request Borrower Info" at bounding box center [640, 485] width 108 height 16
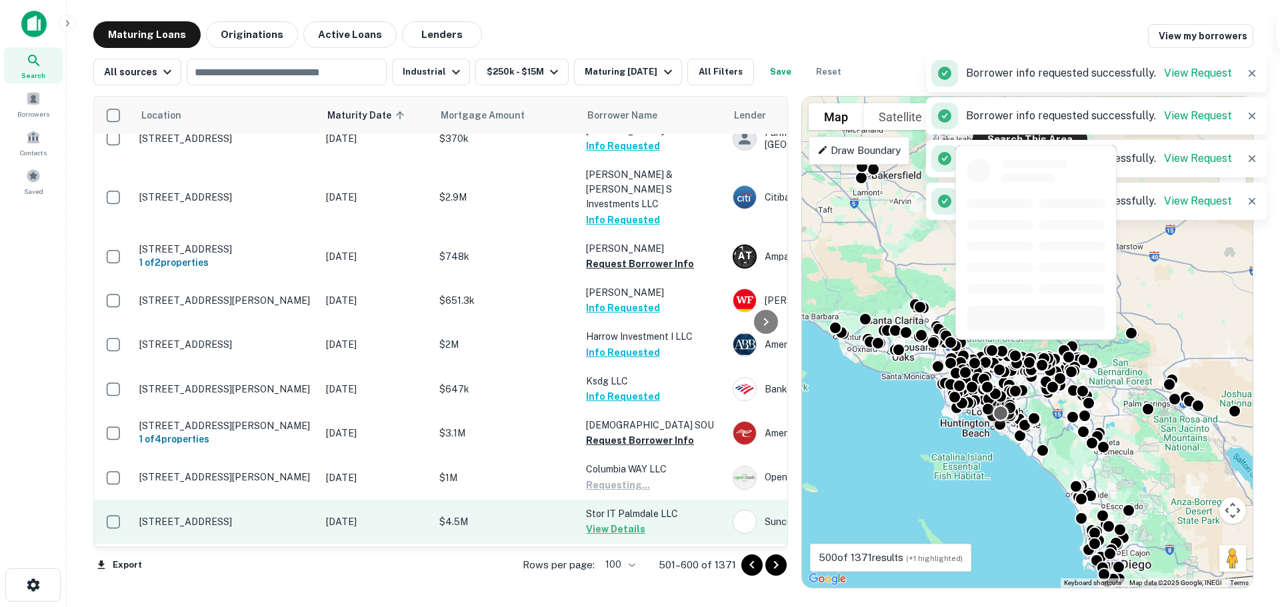
scroll to position [667, 0]
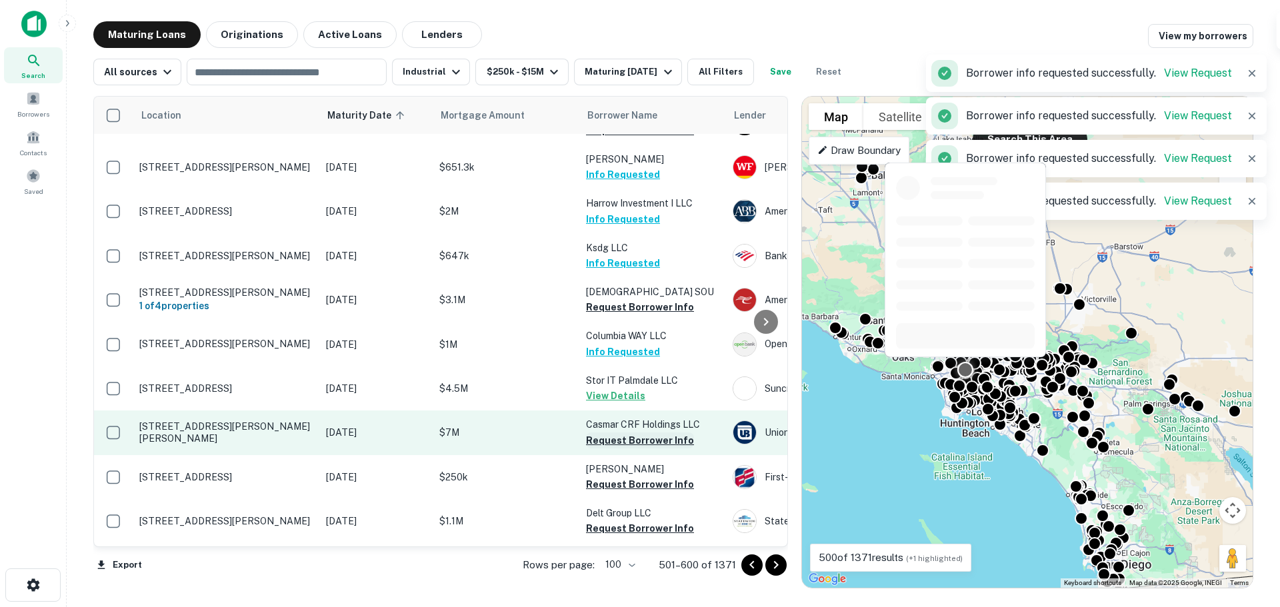
click at [620, 433] on button "Request Borrower Info" at bounding box center [640, 441] width 108 height 16
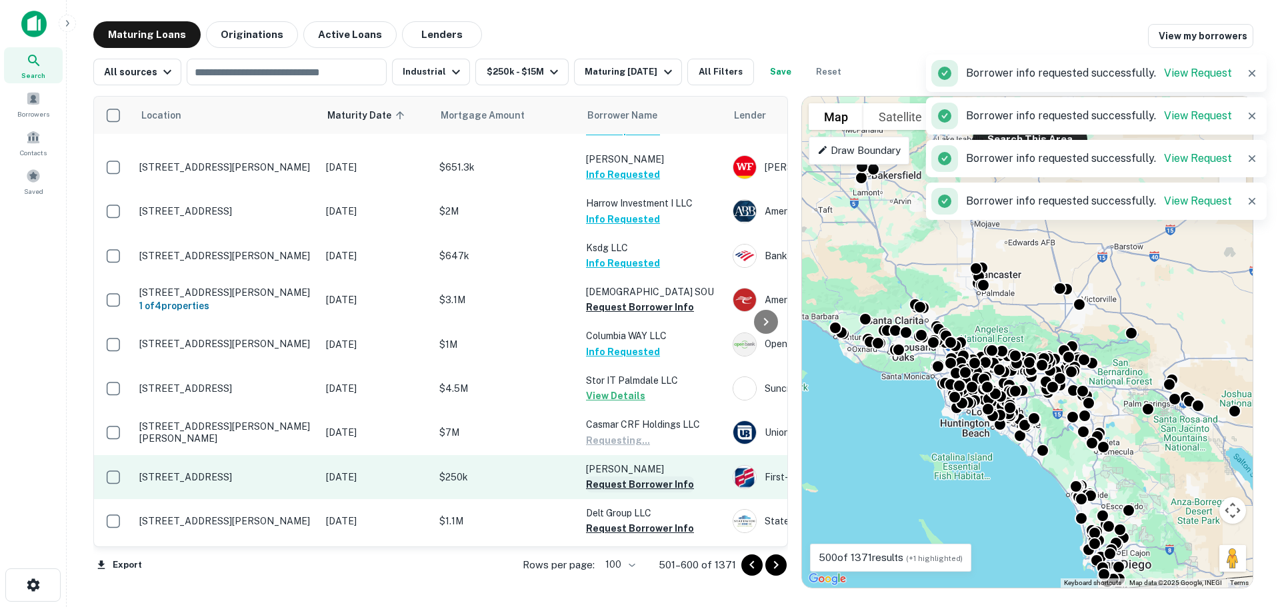
click at [624, 477] on button "Request Borrower Info" at bounding box center [640, 485] width 108 height 16
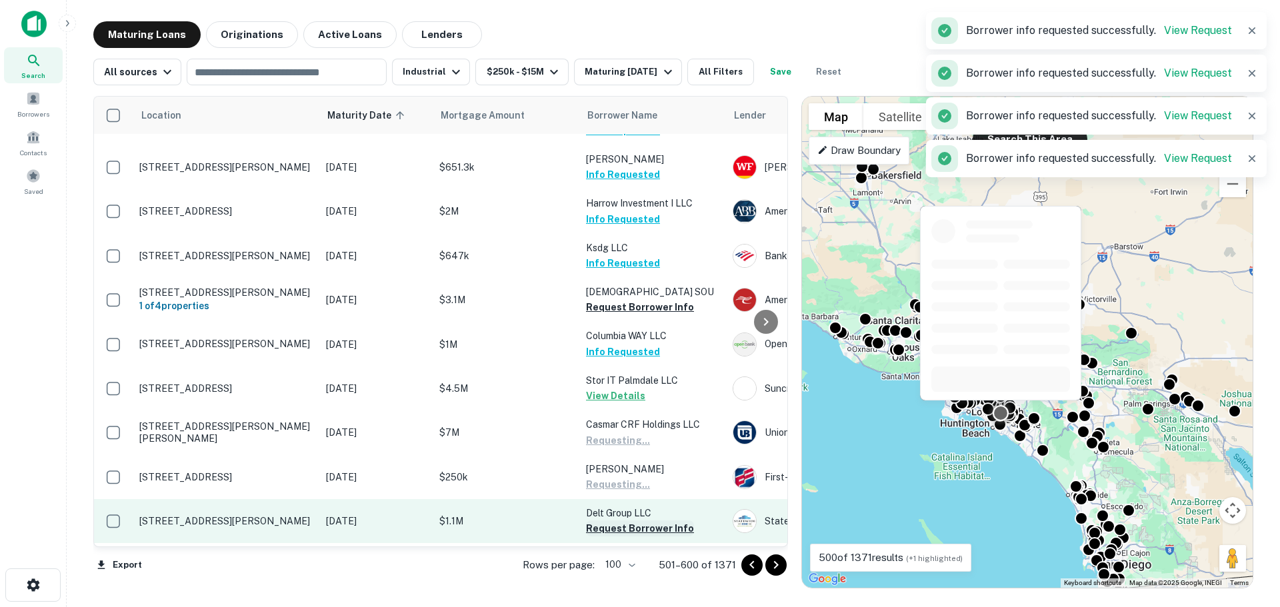
click at [625, 521] on button "Request Borrower Info" at bounding box center [640, 529] width 108 height 16
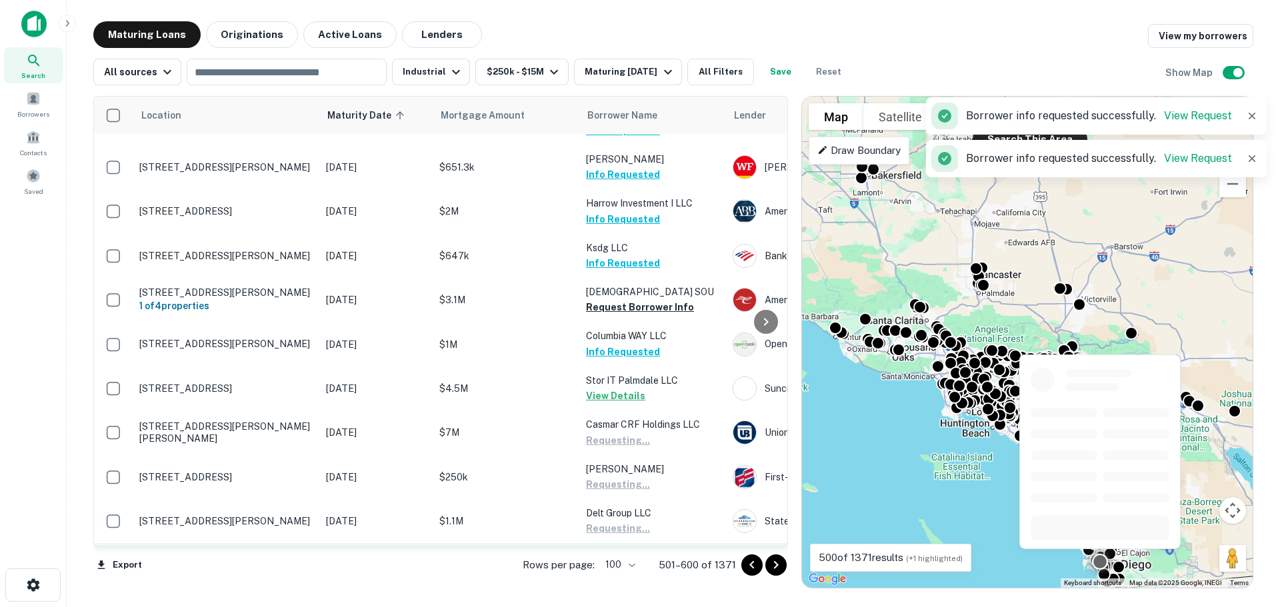
click at [624, 565] on button "Request Borrower Info" at bounding box center [640, 573] width 108 height 16
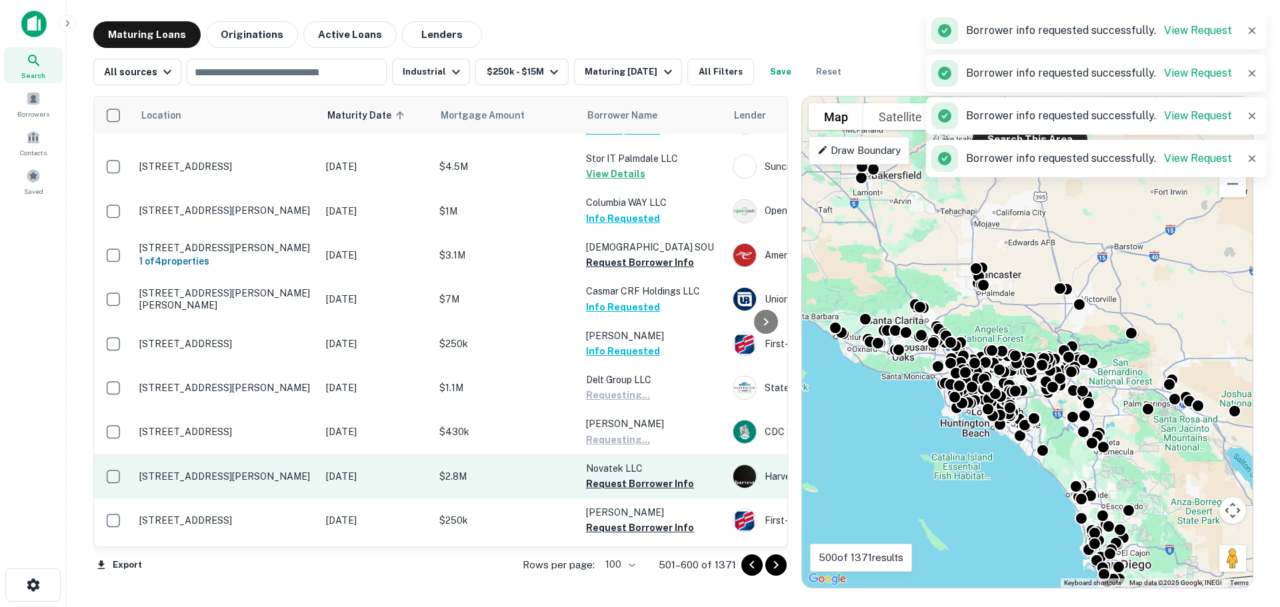
scroll to position [785, 0]
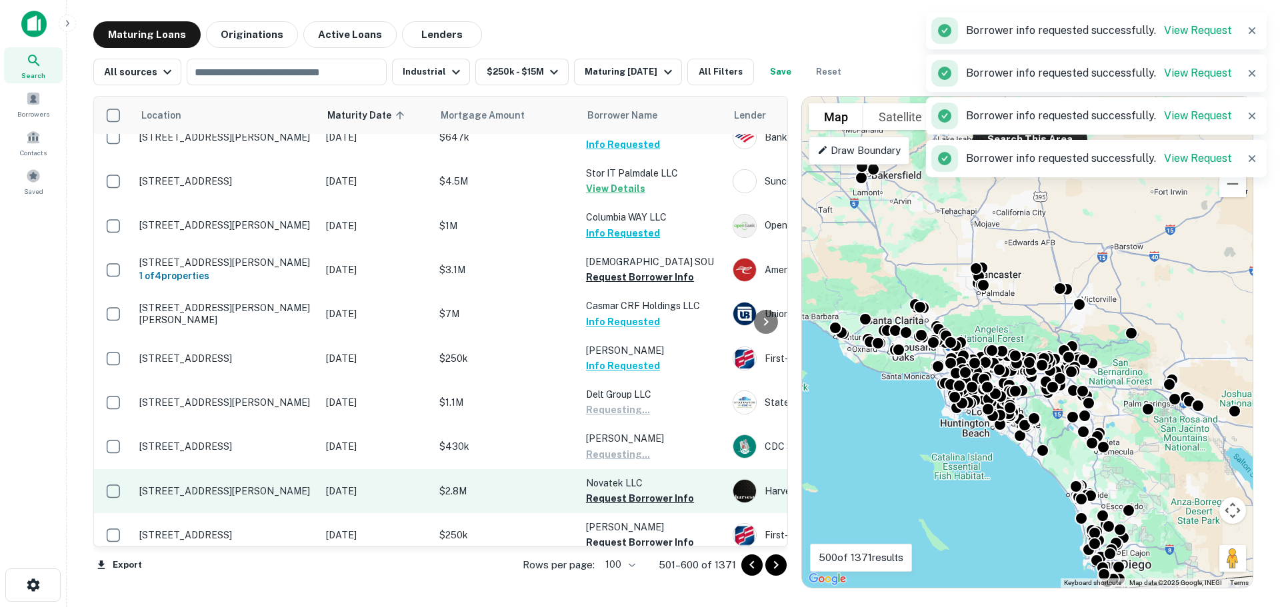
click at [633, 476] on p "Novatek LLC" at bounding box center [652, 483] width 133 height 15
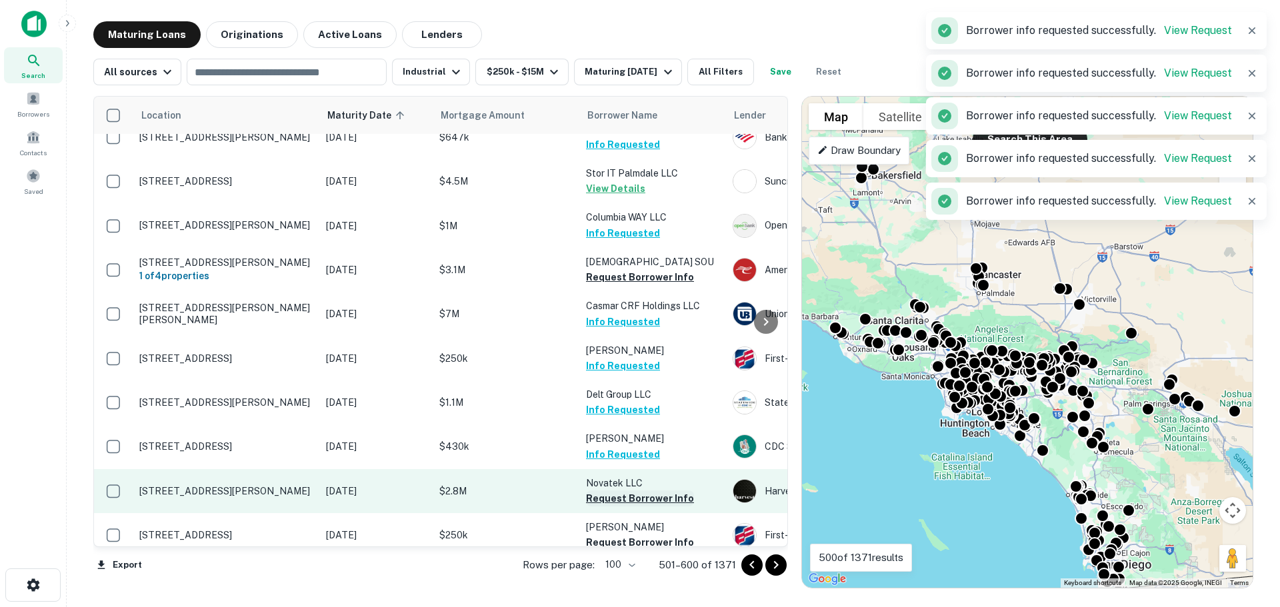
click at [634, 491] on button "Request Borrower Info" at bounding box center [640, 499] width 108 height 16
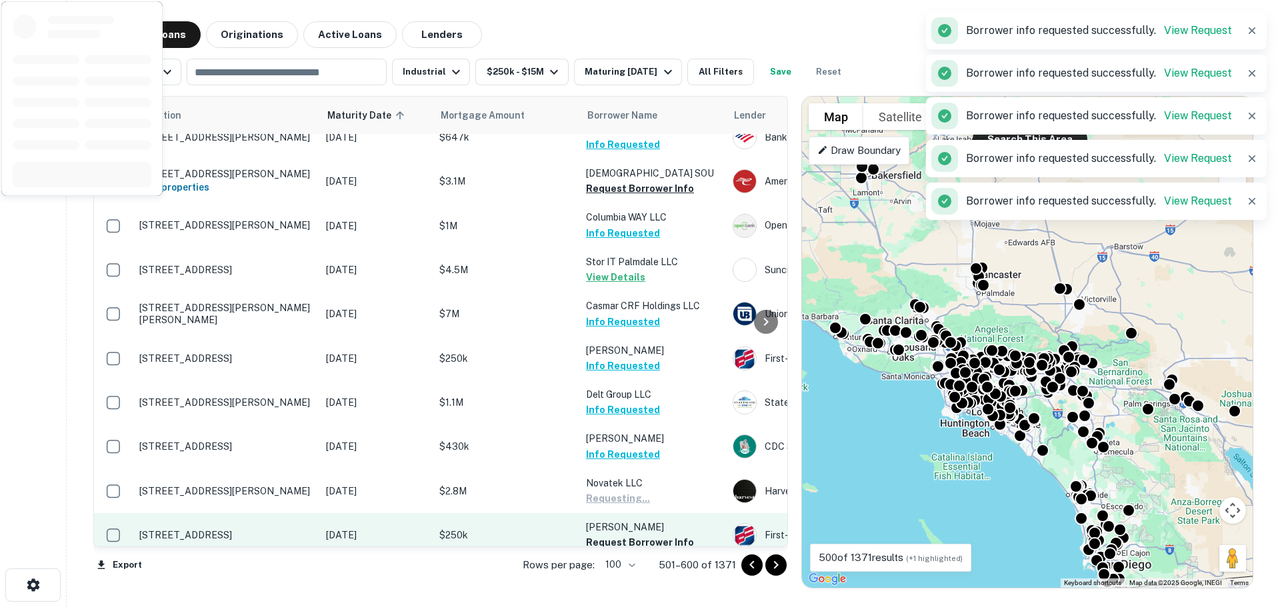
click at [641, 513] on td "[PERSON_NAME] Request Borrower Info" at bounding box center [652, 535] width 147 height 44
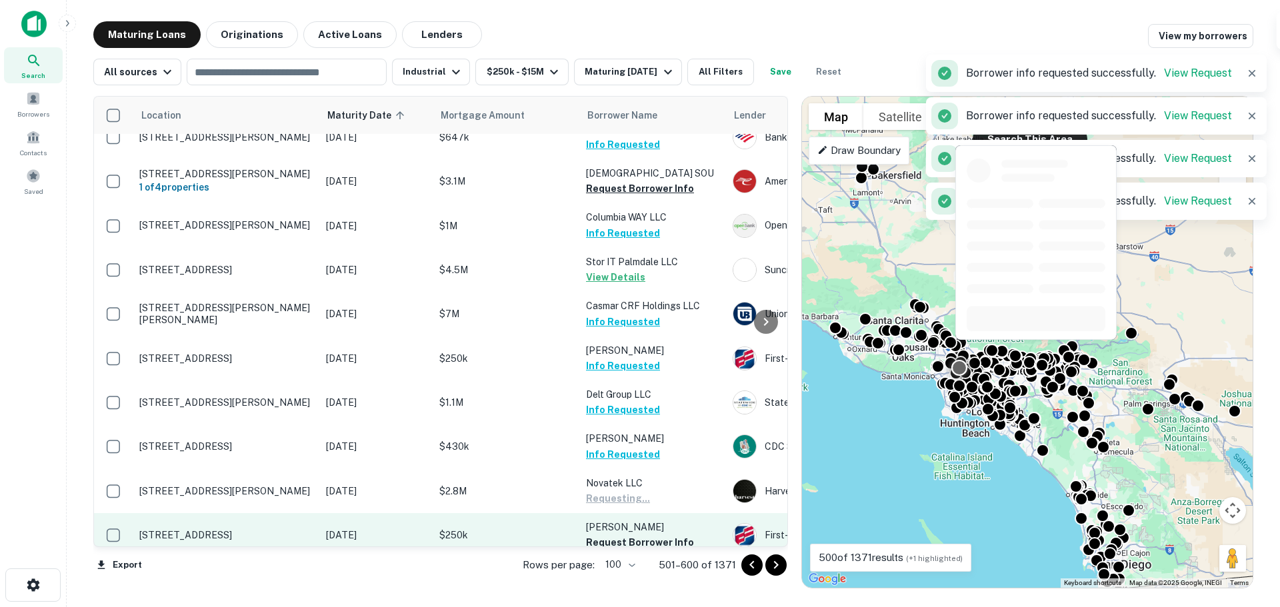
scroll to position [800, 0]
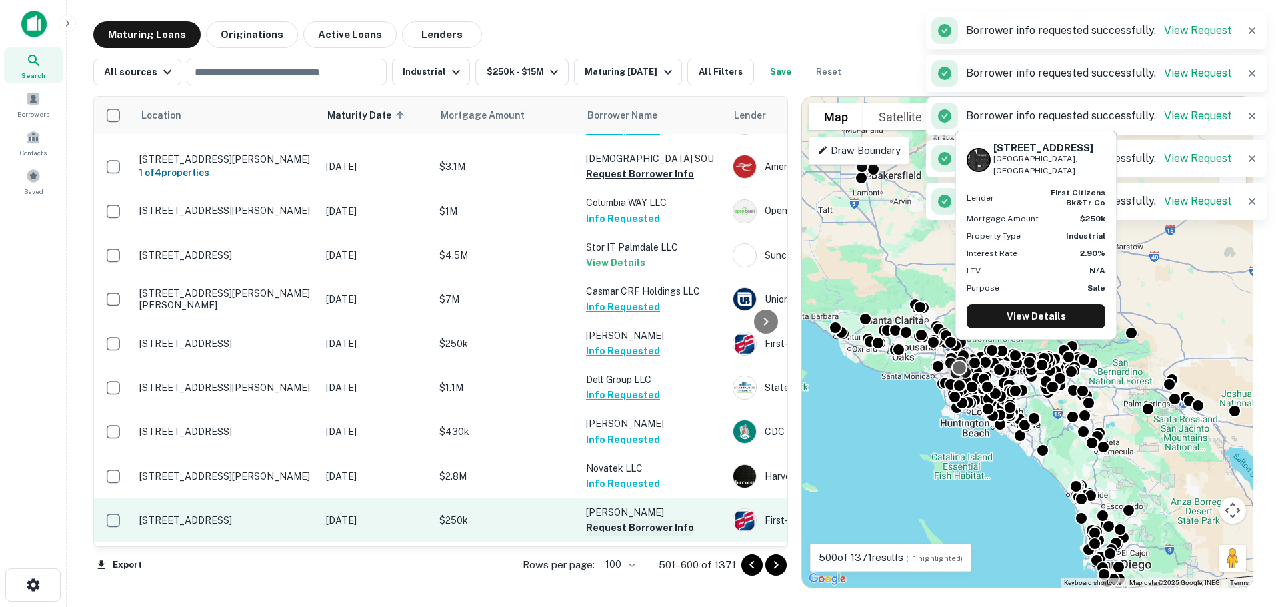
click at [644, 520] on button "Request Borrower Info" at bounding box center [640, 528] width 108 height 16
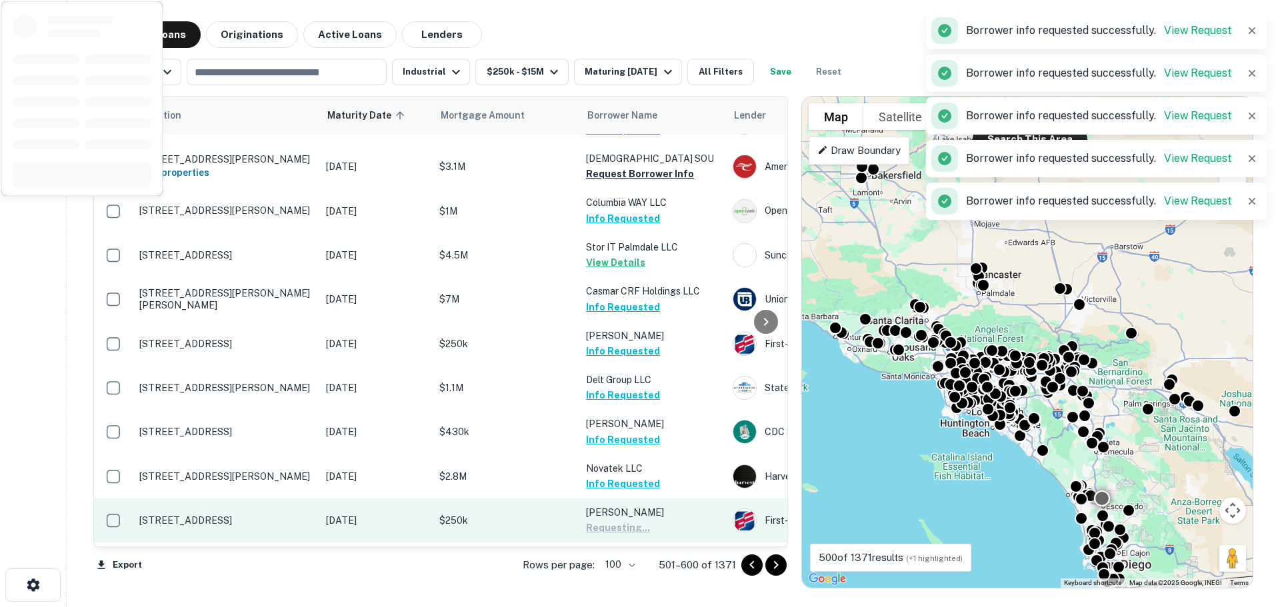
scroll to position [933, 0]
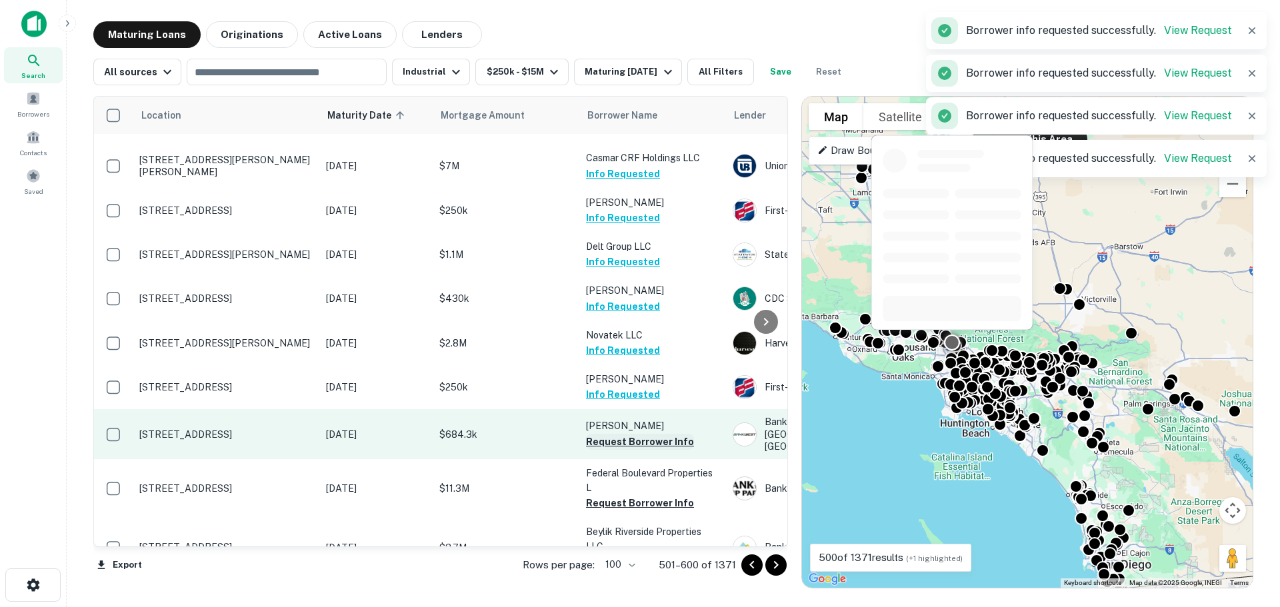
click at [623, 434] on button "Request Borrower Info" at bounding box center [640, 442] width 108 height 16
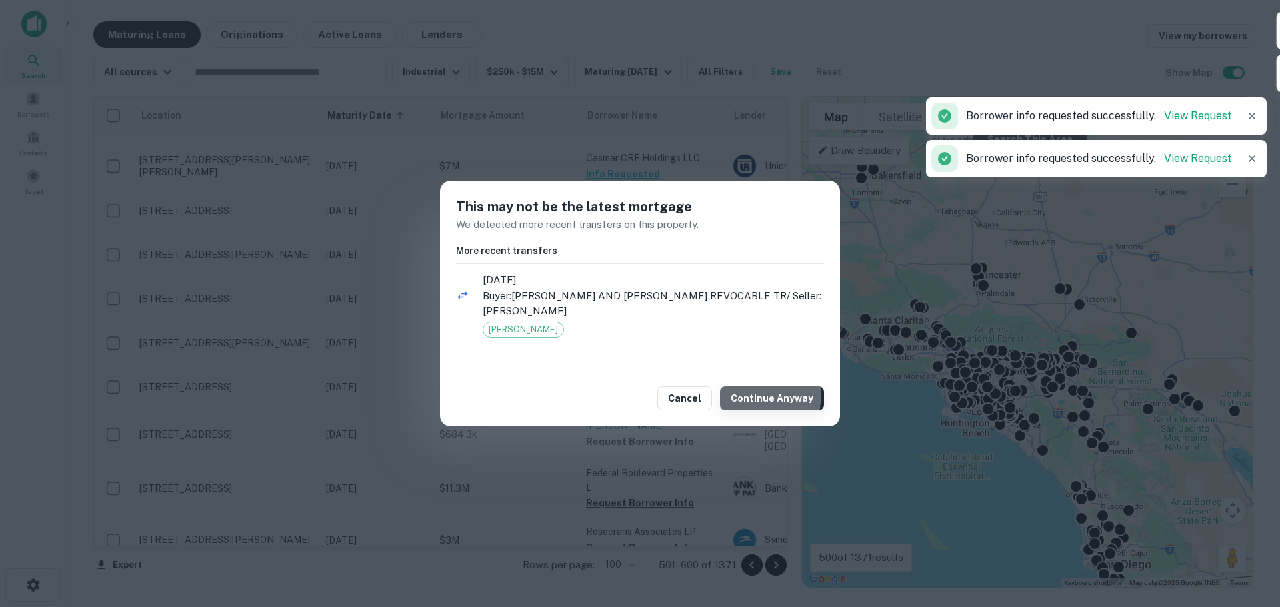
click at [751, 394] on button "Continue Anyway" at bounding box center [772, 399] width 104 height 24
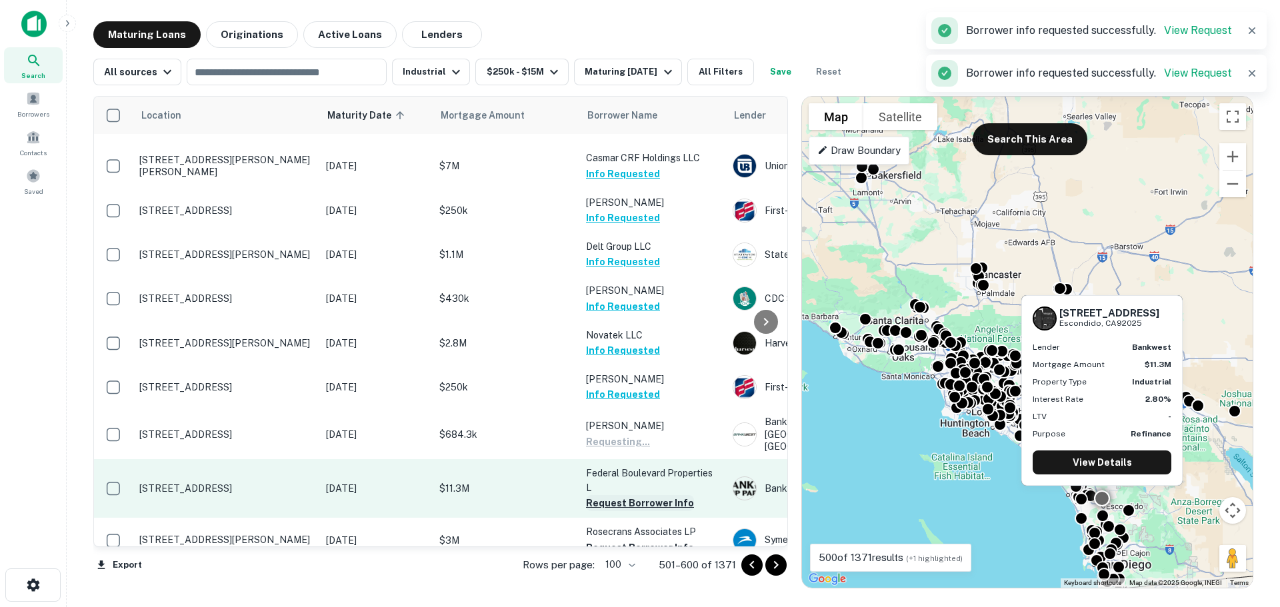
click at [629, 495] on button "Request Borrower Info" at bounding box center [640, 503] width 108 height 16
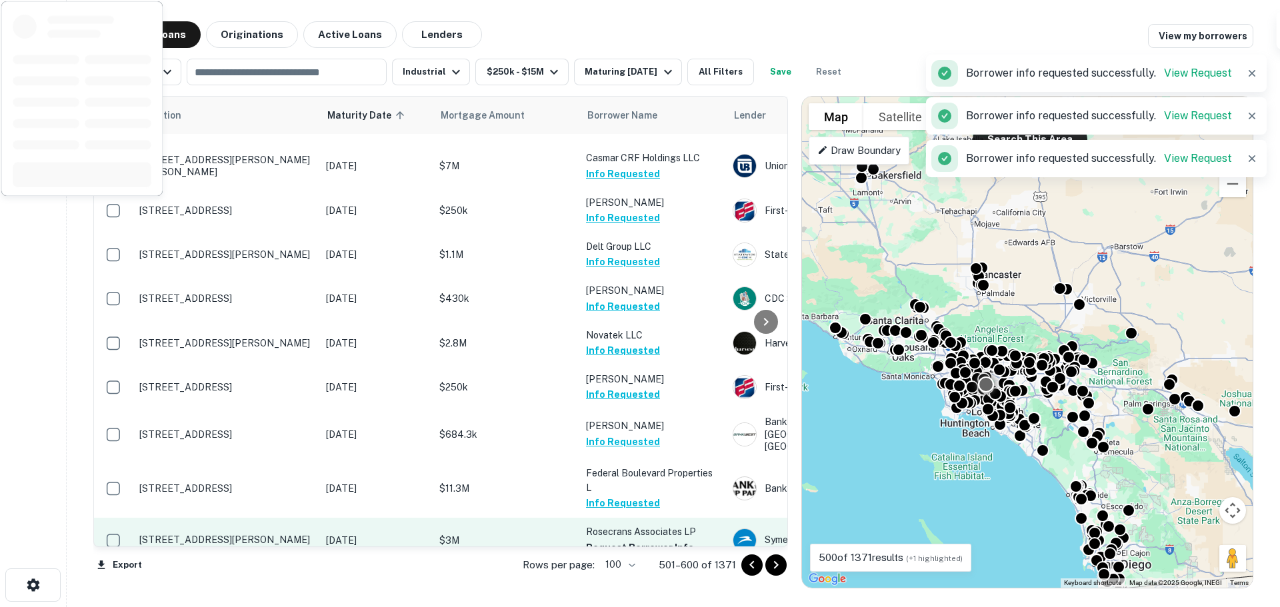
click at [634, 540] on button "Request Borrower Info" at bounding box center [640, 548] width 108 height 16
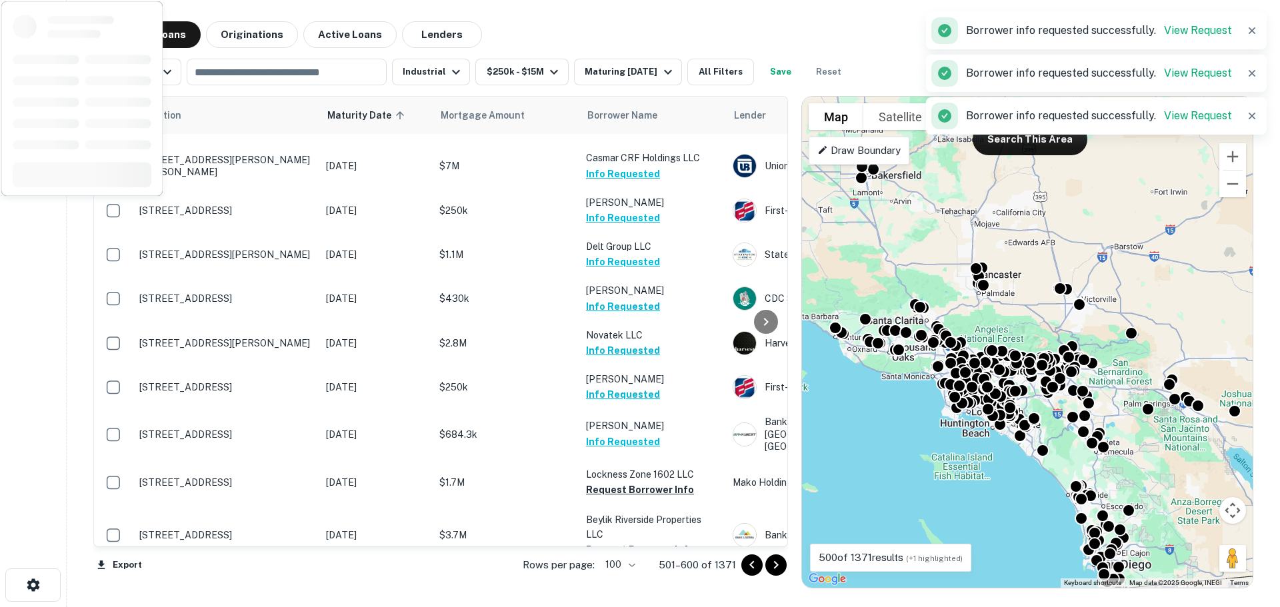
scroll to position [1067, 0]
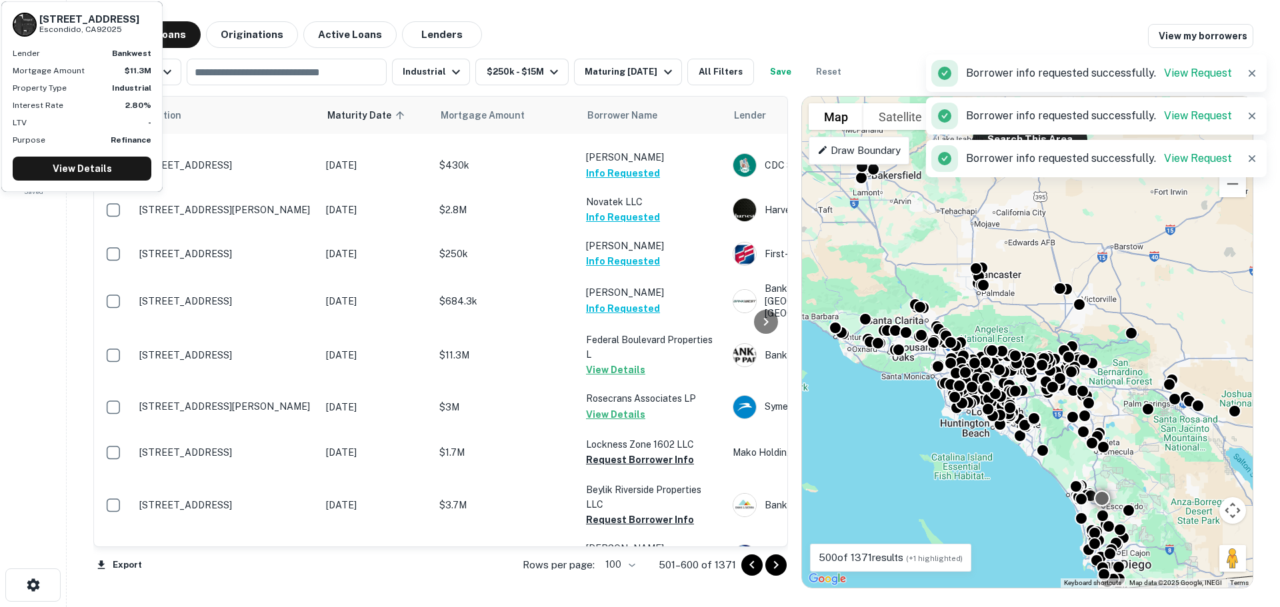
click at [620, 333] on p "Federal Boulevard Properties L" at bounding box center [652, 347] width 133 height 29
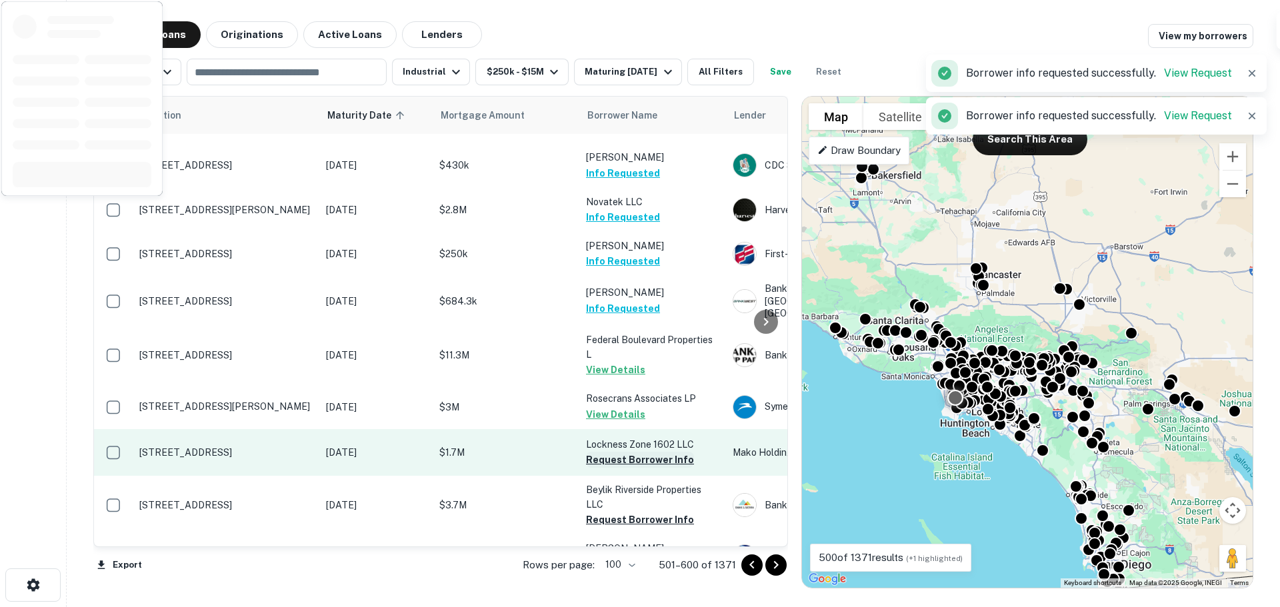
click at [626, 452] on button "Request Borrower Info" at bounding box center [640, 460] width 108 height 16
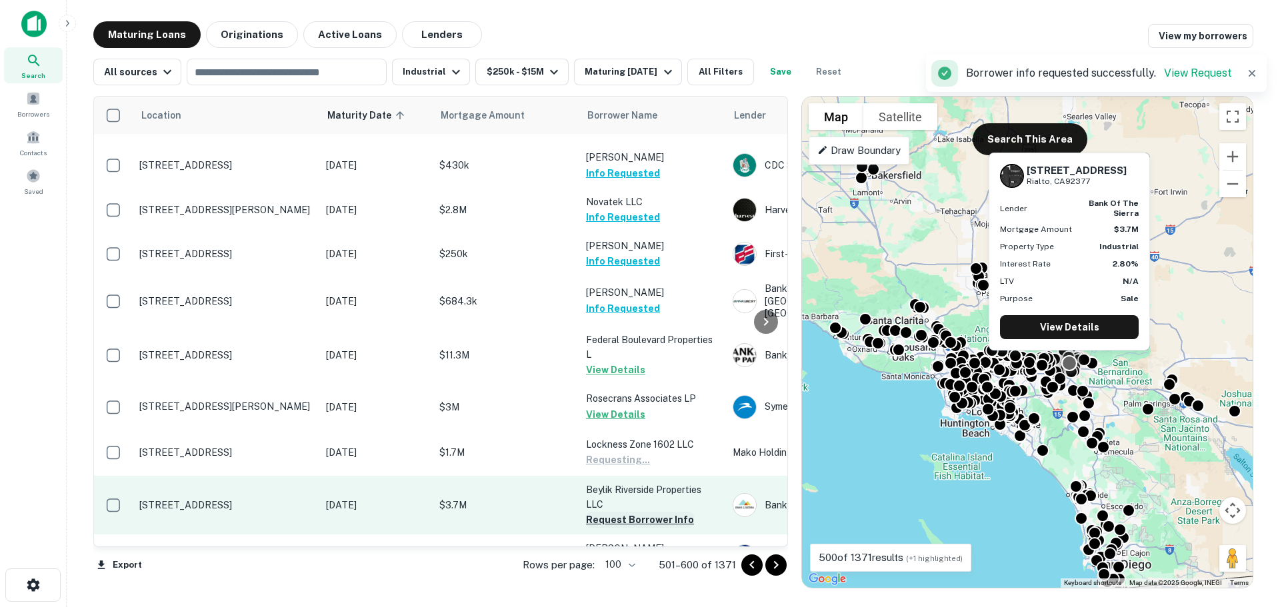
click at [635, 512] on button "Request Borrower Info" at bounding box center [640, 520] width 108 height 16
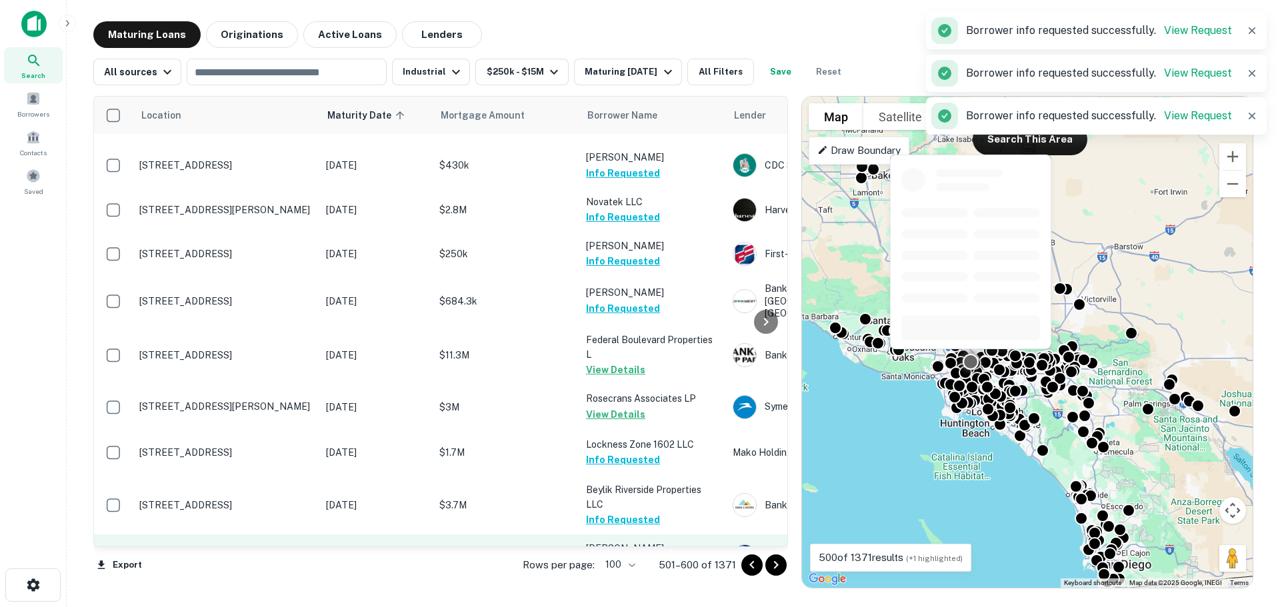
click at [641, 556] on button "Request Borrower Info" at bounding box center [640, 564] width 108 height 16
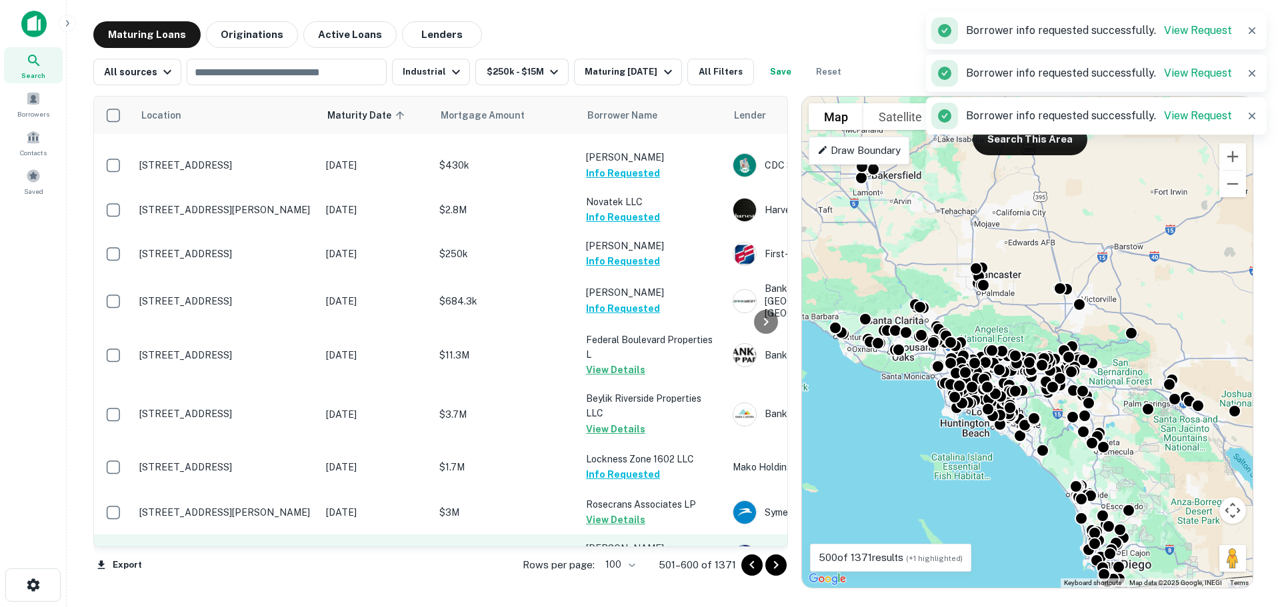
scroll to position [1200, 0]
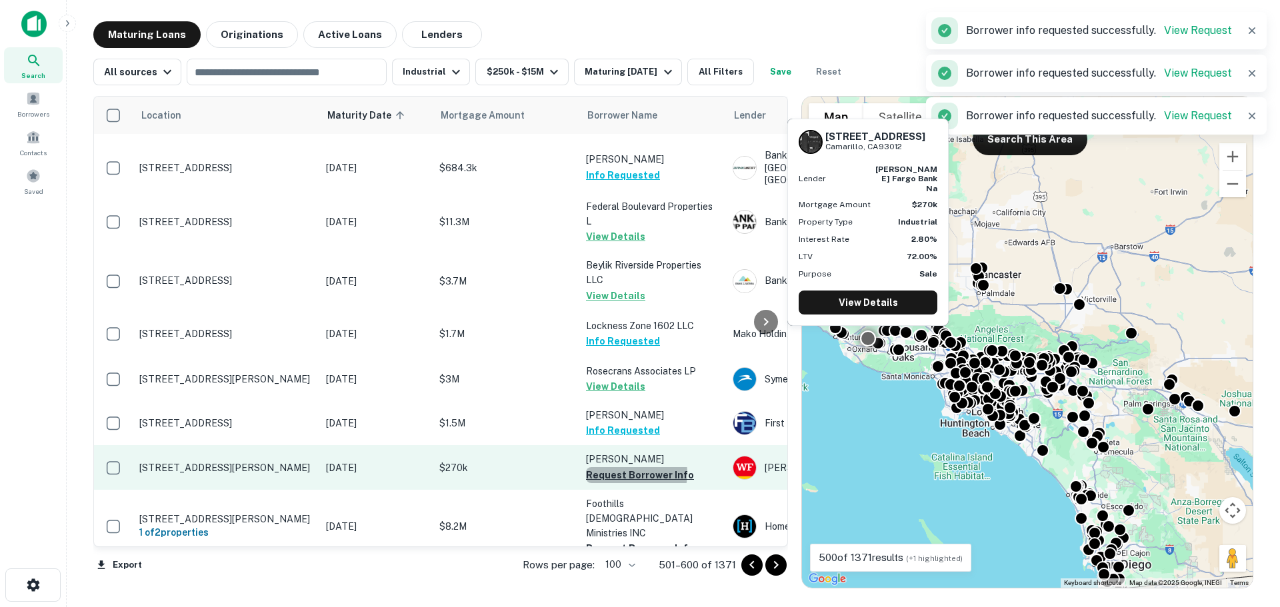
drag, startPoint x: 623, startPoint y: 395, endPoint x: 629, endPoint y: 398, distance: 7.5
click at [623, 467] on button "Request Borrower Info" at bounding box center [640, 475] width 108 height 16
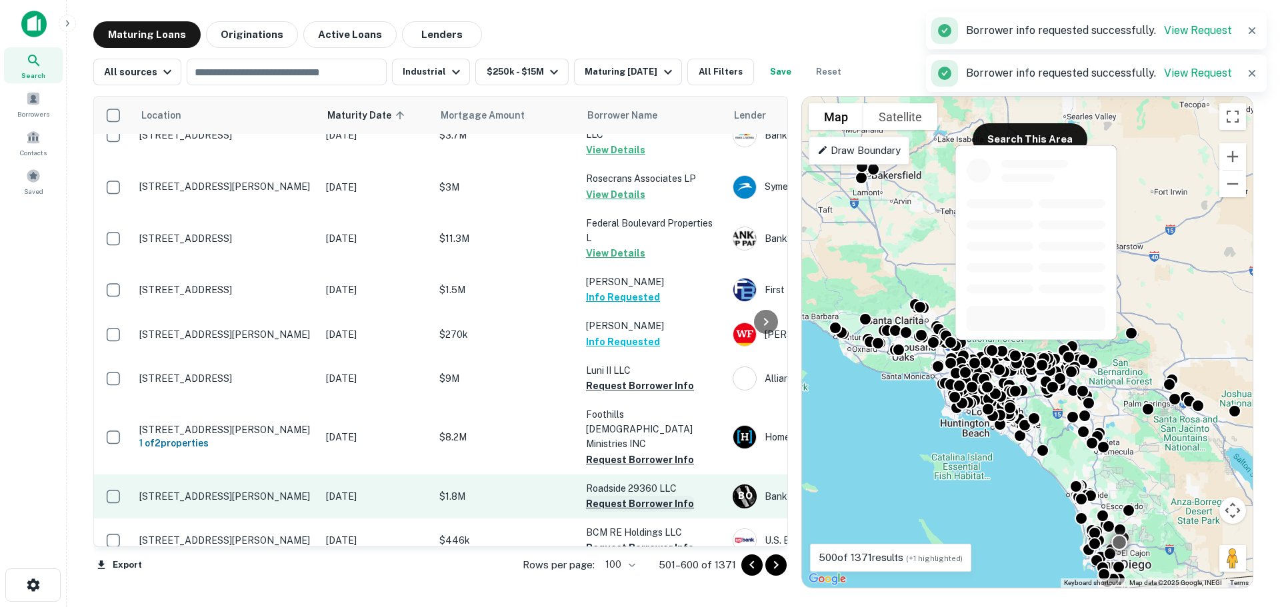
scroll to position [1321, 0]
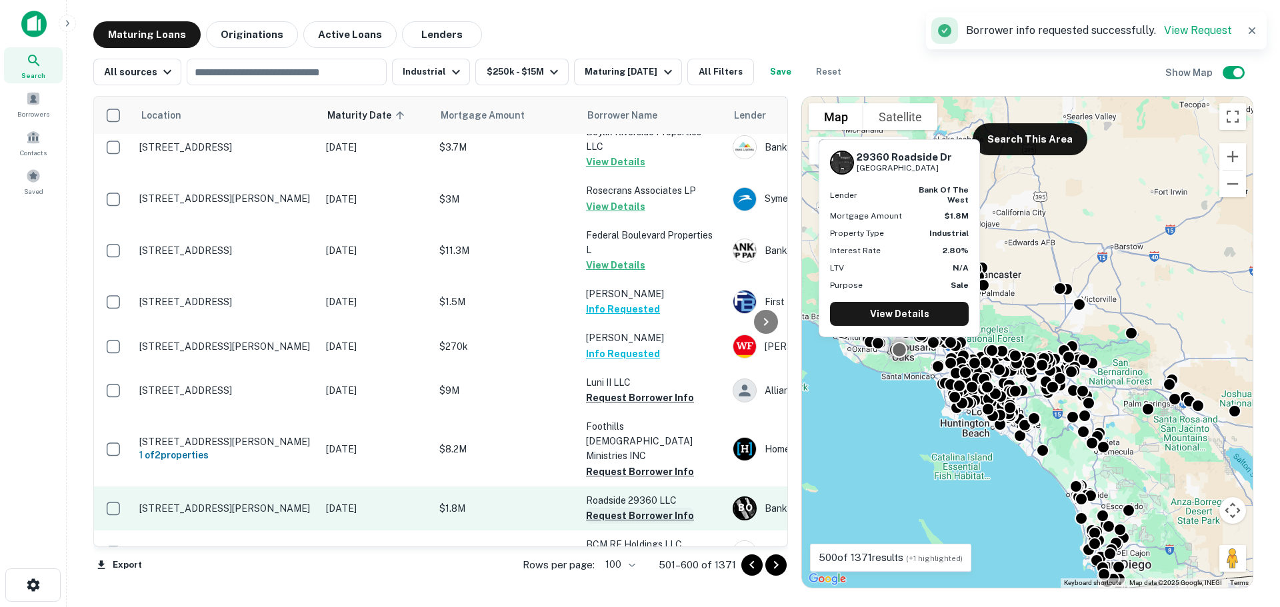
click at [629, 508] on button "Request Borrower Info" at bounding box center [640, 516] width 108 height 16
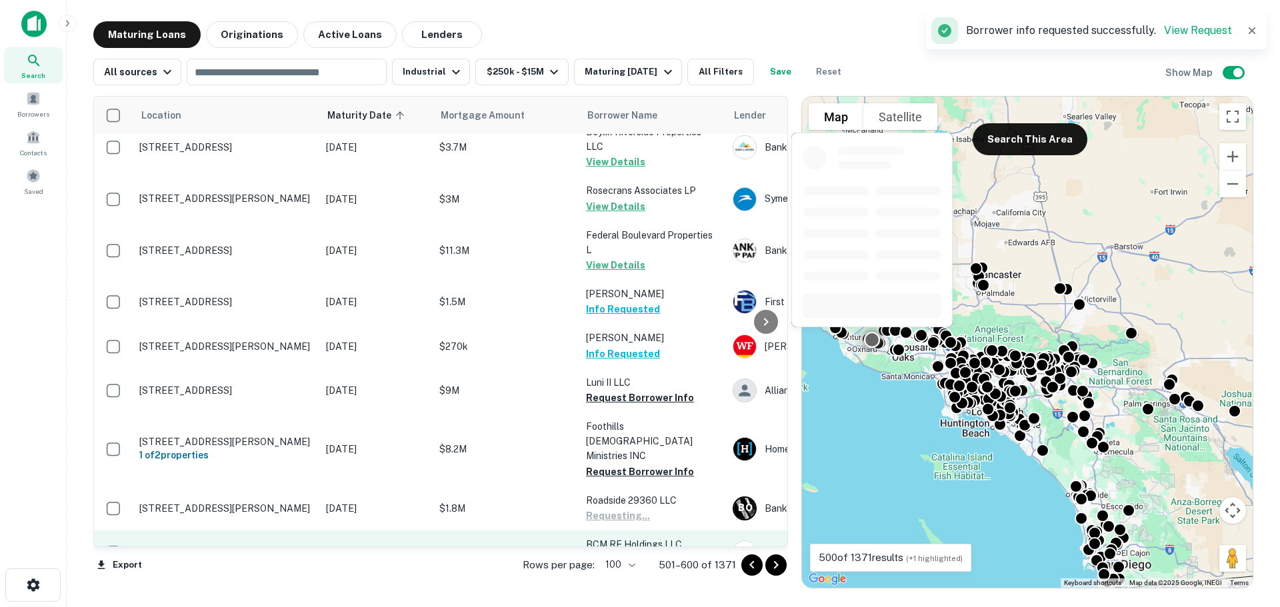
click at [633, 552] on button "Request Borrower Info" at bounding box center [640, 560] width 108 height 16
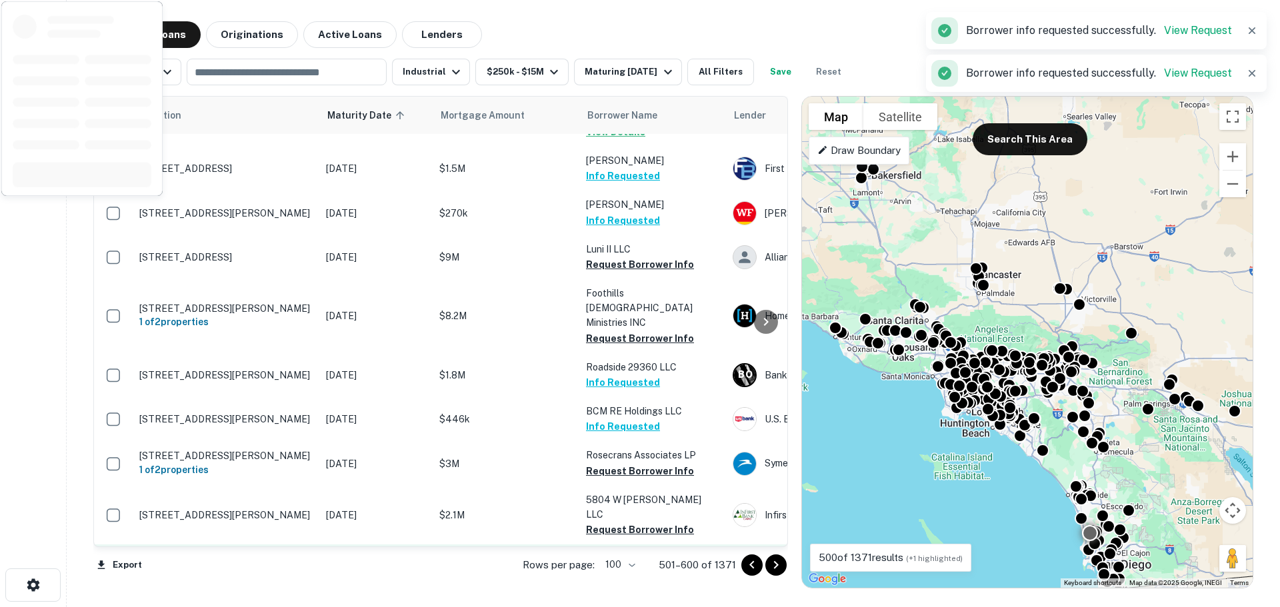
scroll to position [1588, 0]
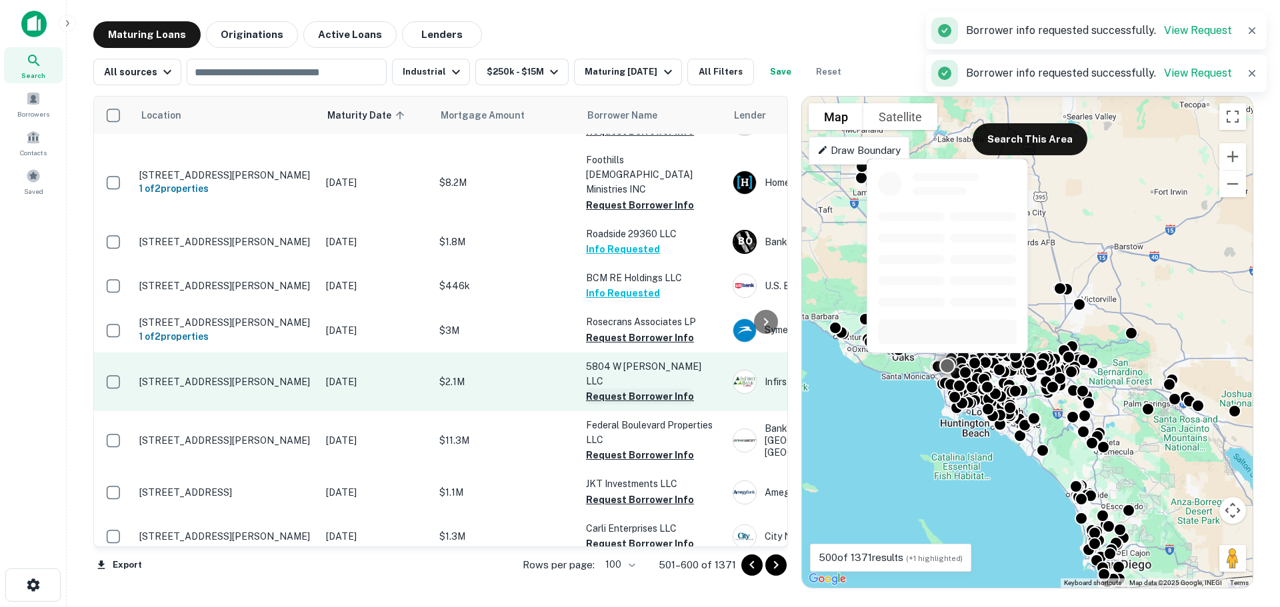
click at [619, 389] on button "Request Borrower Info" at bounding box center [640, 397] width 108 height 16
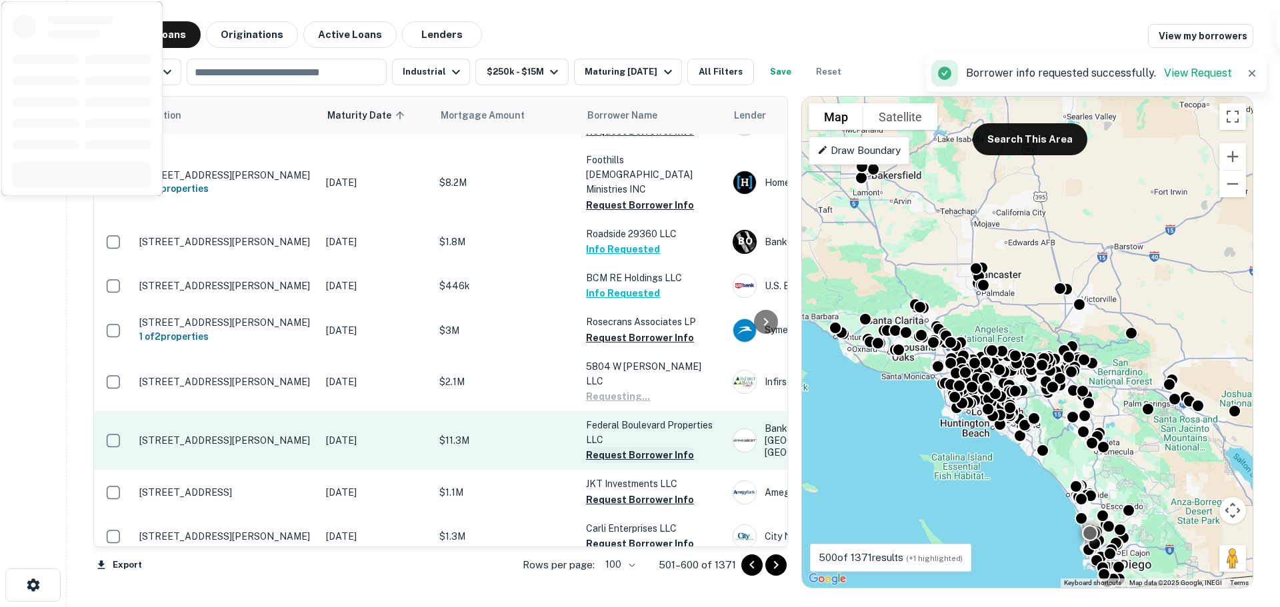
click at [625, 447] on button "Request Borrower Info" at bounding box center [640, 455] width 108 height 16
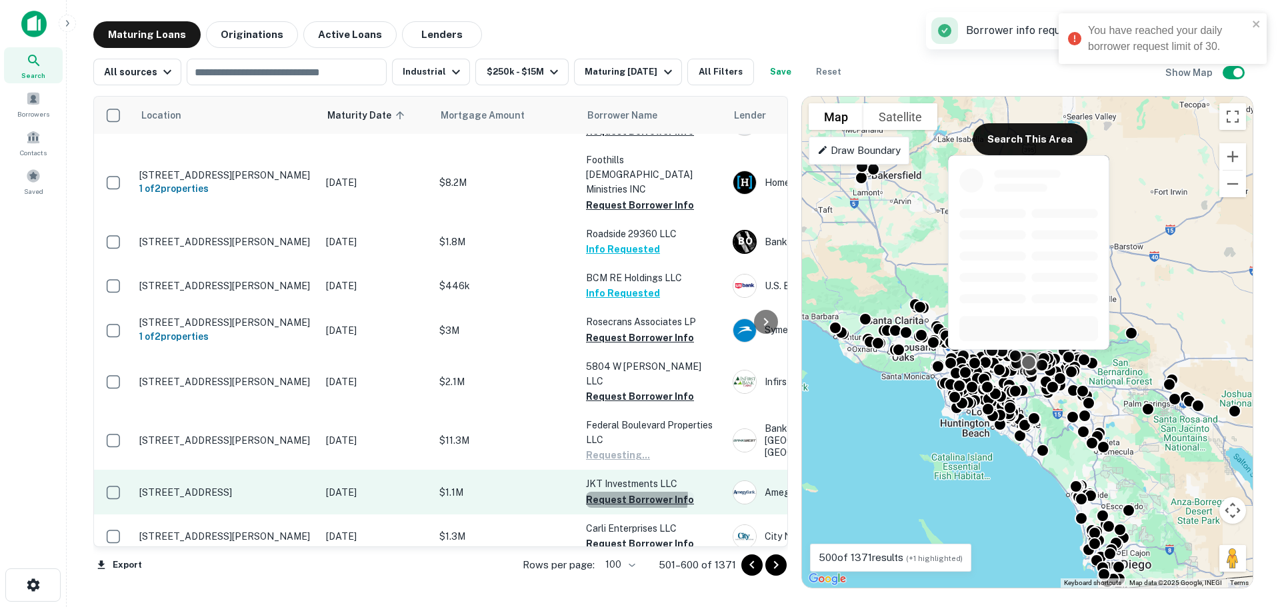
click at [631, 492] on button "Request Borrower Info" at bounding box center [640, 500] width 108 height 16
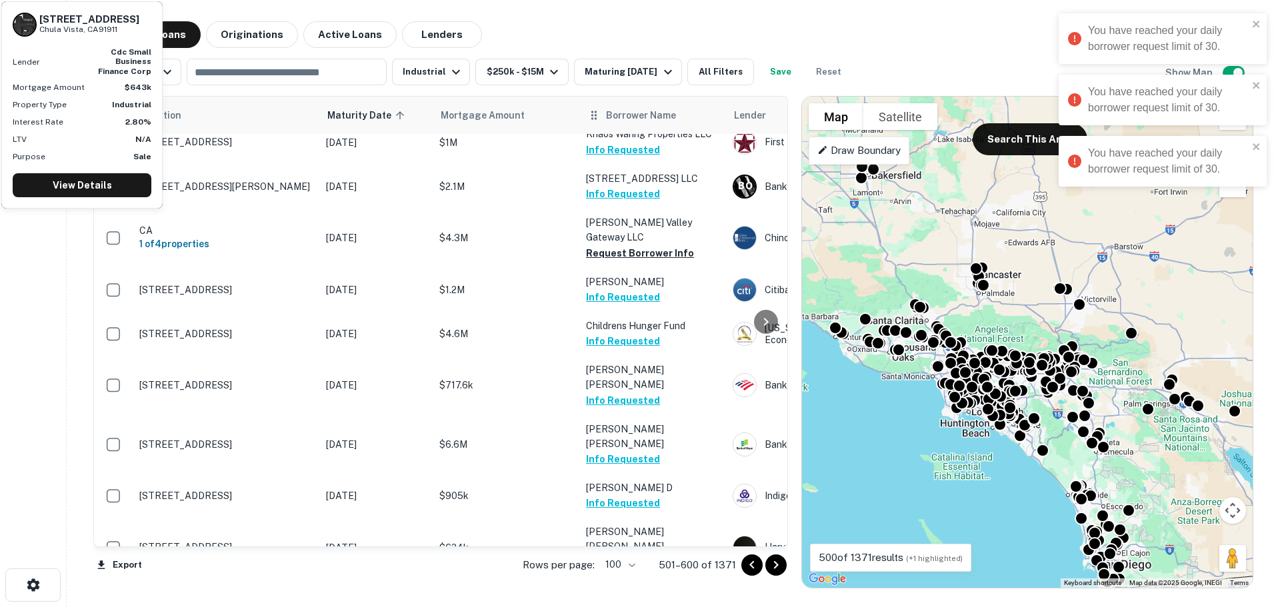
scroll to position [0, 0]
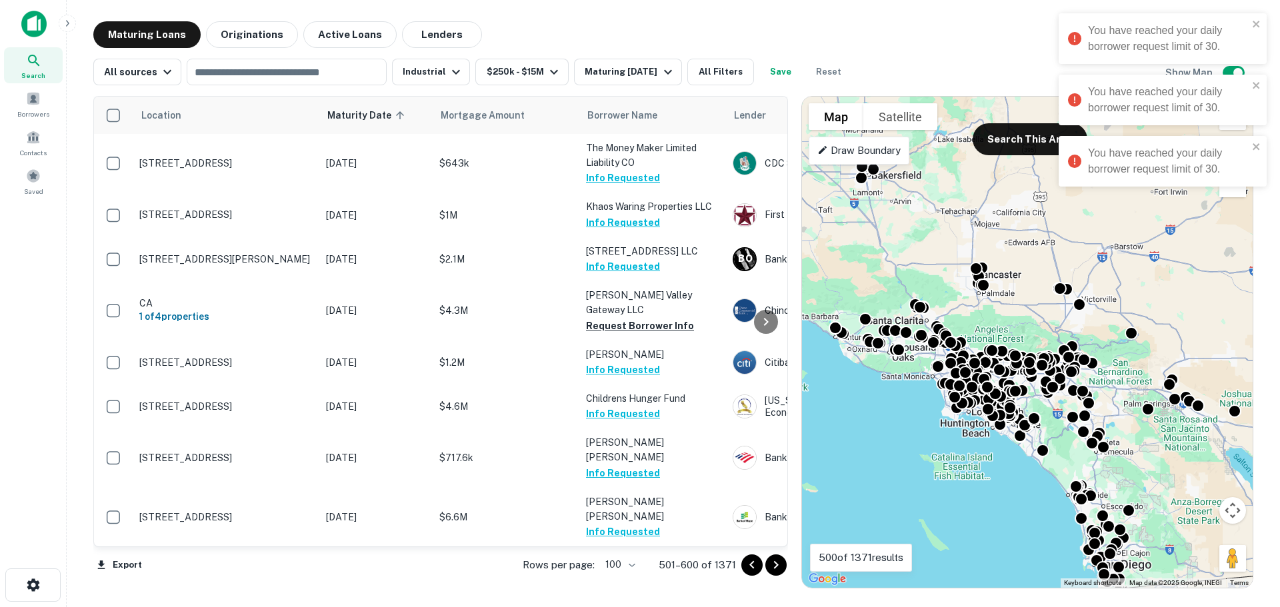
click at [597, 34] on div "Maturing Loans Originations Active Loans Lenders View my borrowers" at bounding box center [673, 34] width 1160 height 27
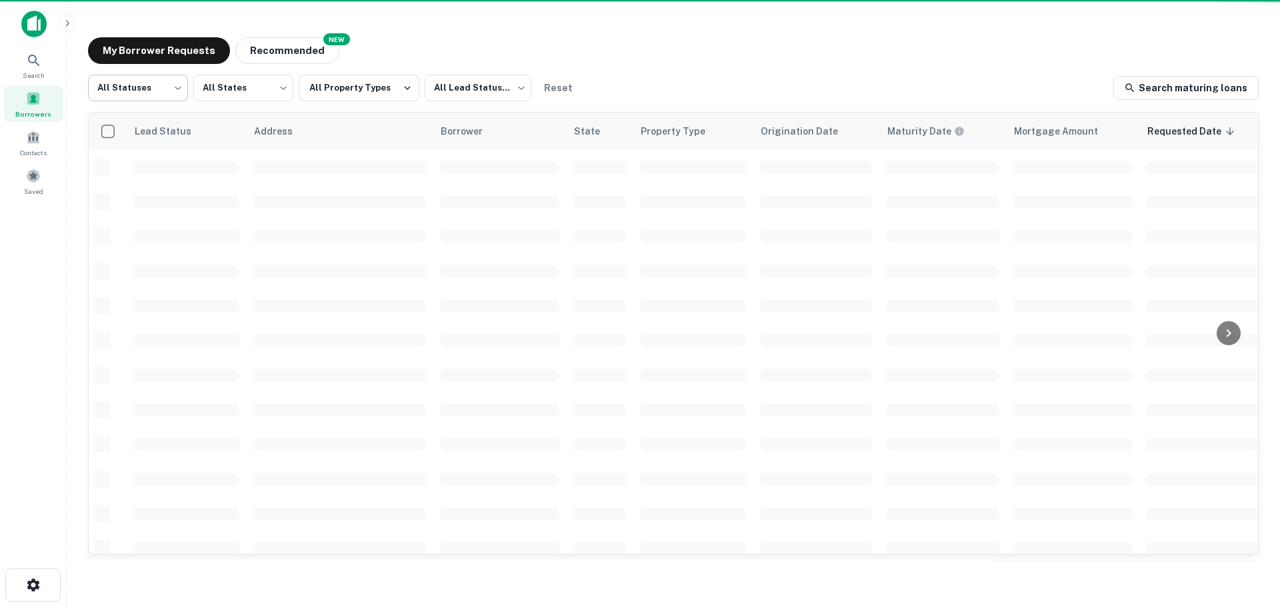
click at [151, 95] on body "Search Borrowers Contacts Saved My Borrower Requests NEW Recommended All Status…" at bounding box center [640, 303] width 1280 height 607
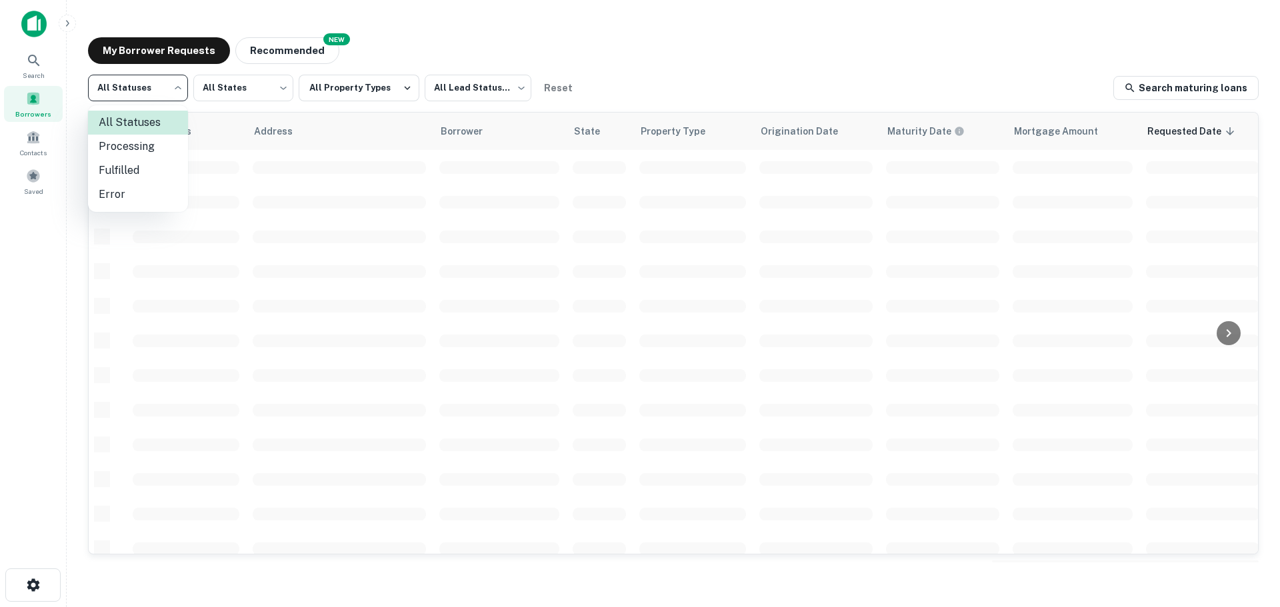
click at [124, 169] on li "Fulfilled" at bounding box center [138, 171] width 100 height 24
type input "*********"
click at [365, 83] on button "All Property Types" at bounding box center [359, 88] width 121 height 27
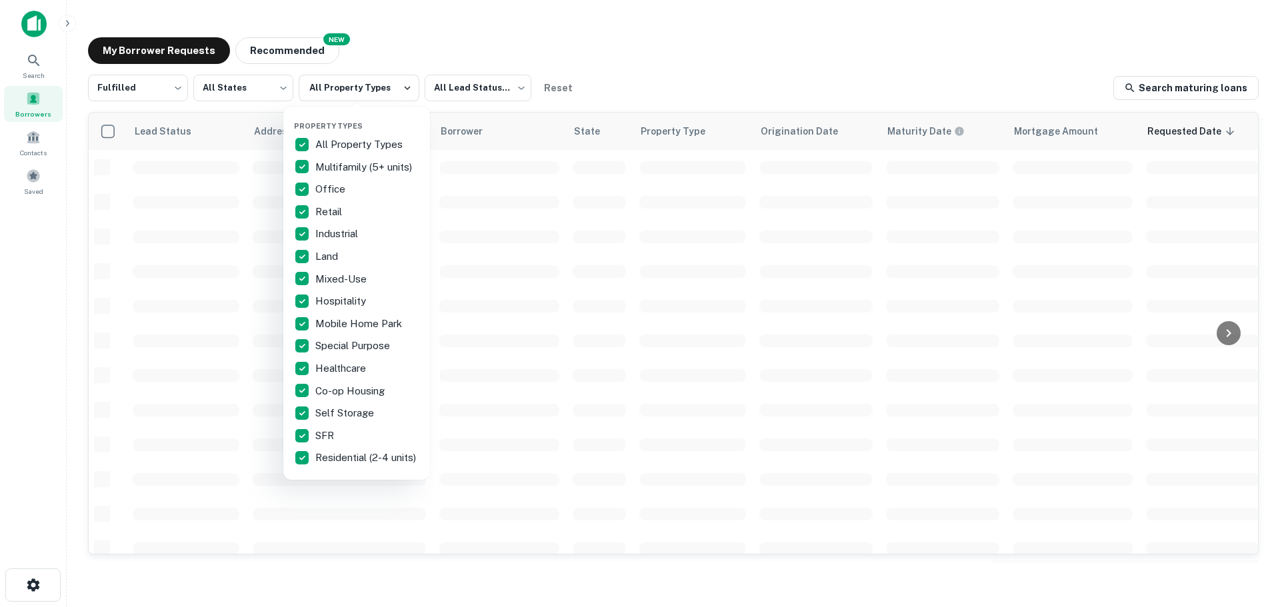
click at [457, 85] on div at bounding box center [640, 303] width 1280 height 607
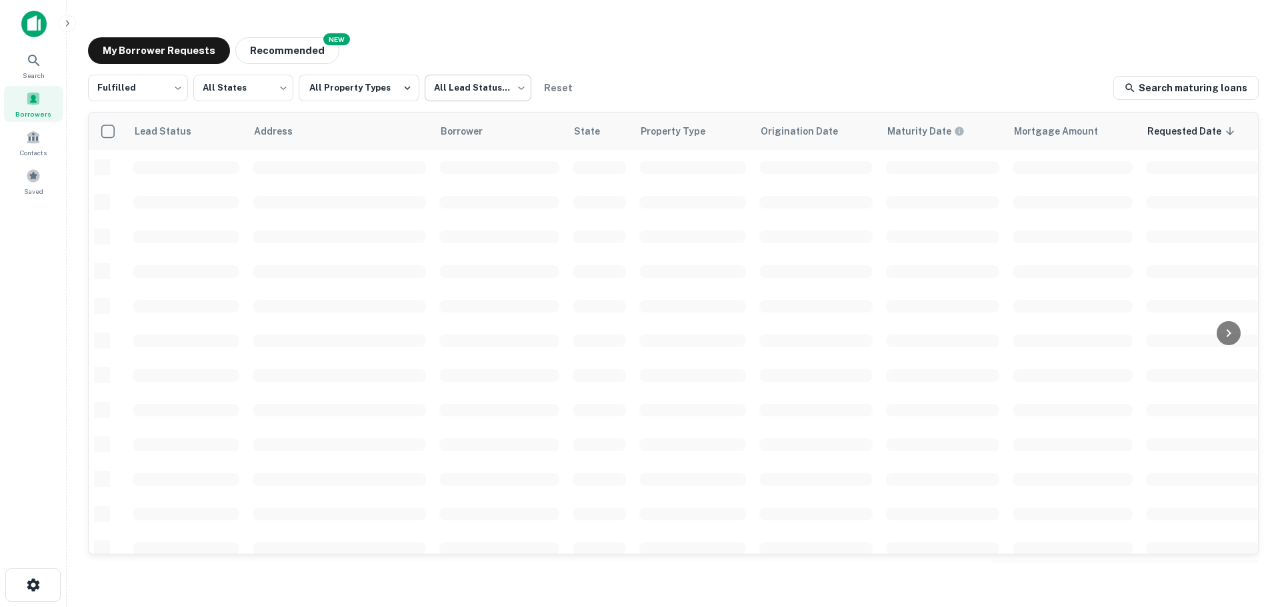
click at [472, 94] on body "Search Borrowers Contacts Saved My Borrower Requests NEW Recommended Fulfilled …" at bounding box center [640, 303] width 1280 height 607
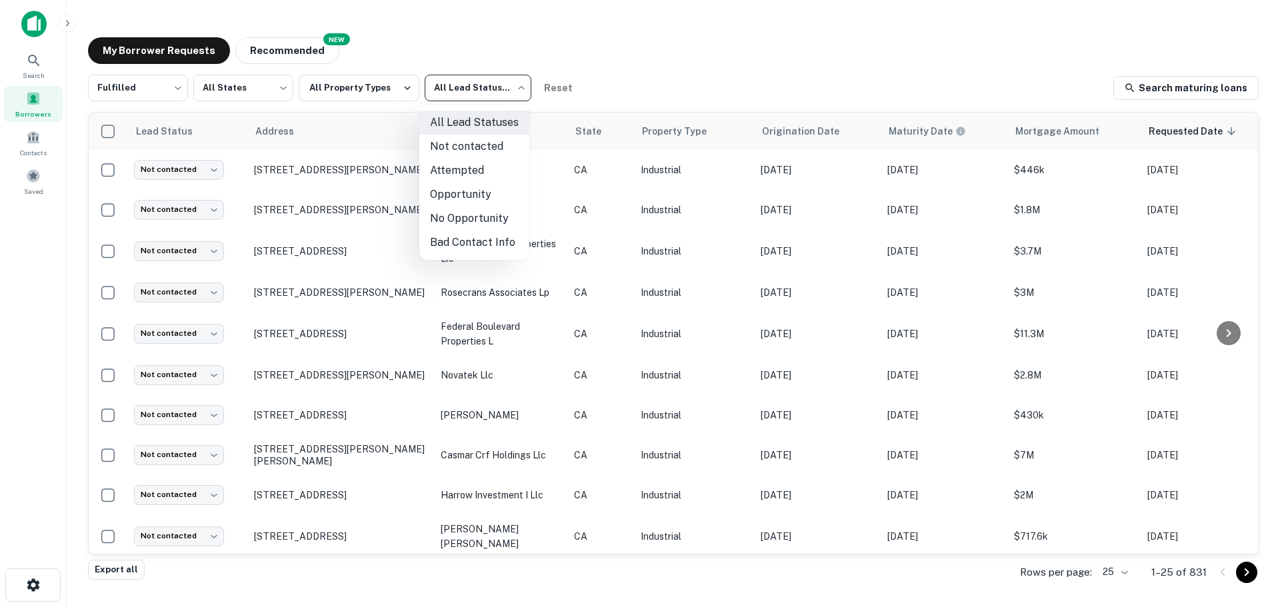
click at [475, 144] on li "Not contacted" at bounding box center [474, 147] width 110 height 24
type input "****"
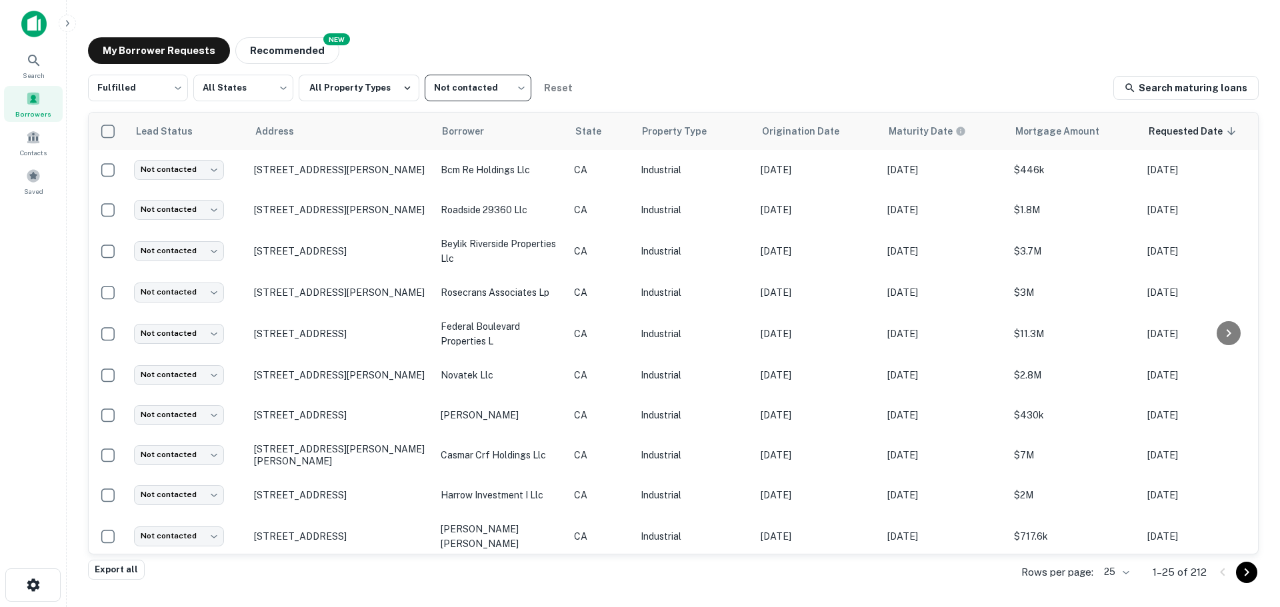
click at [1124, 573] on body "Search Borrowers Contacts Saved My Borrower Requests NEW Recommended Fulfilled …" at bounding box center [640, 303] width 1280 height 607
click at [1119, 533] on li "250" at bounding box center [1116, 531] width 45 height 24
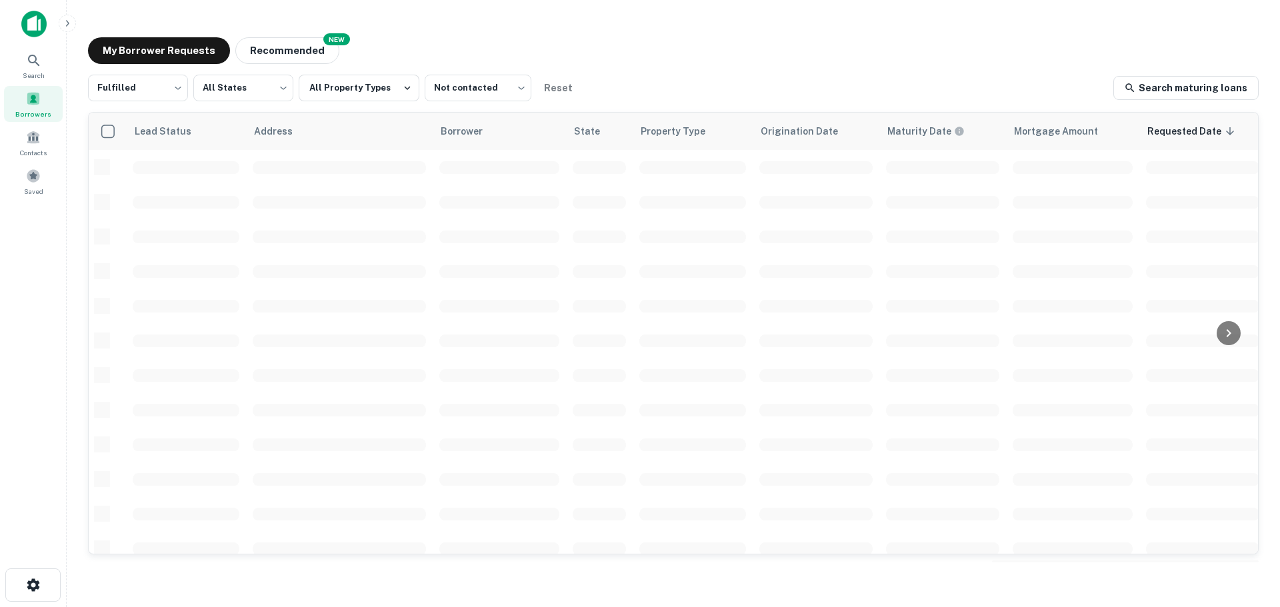
click at [775, 59] on div "My Borrower Requests NEW Recommended" at bounding box center [673, 50] width 1171 height 27
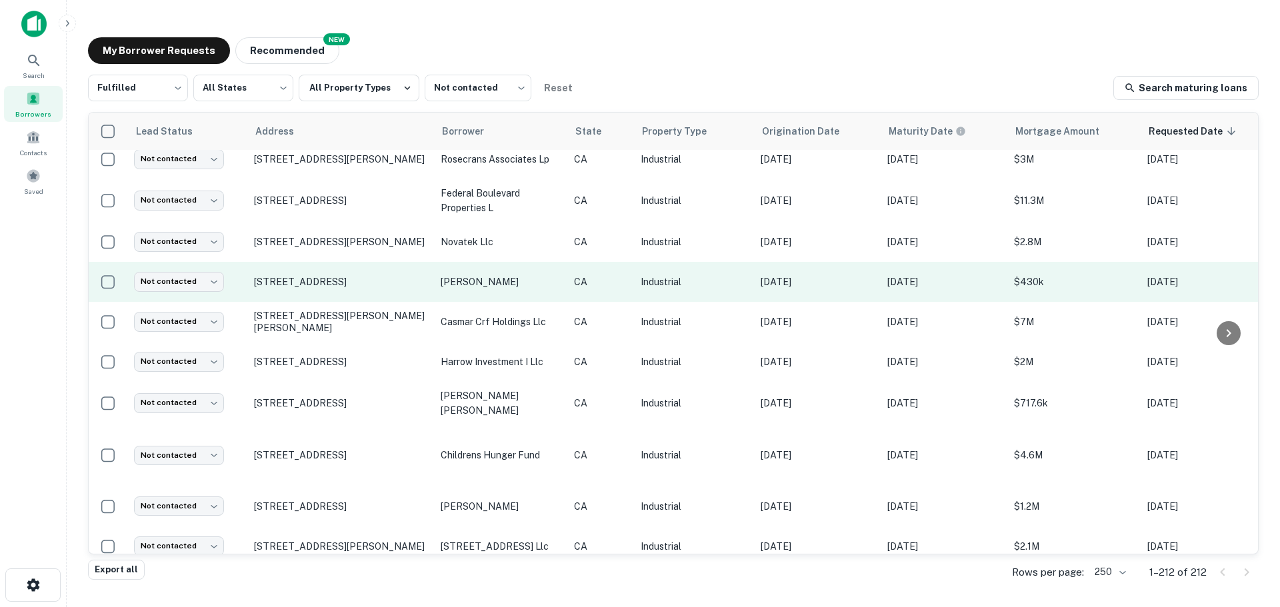
scroll to position [267, 0]
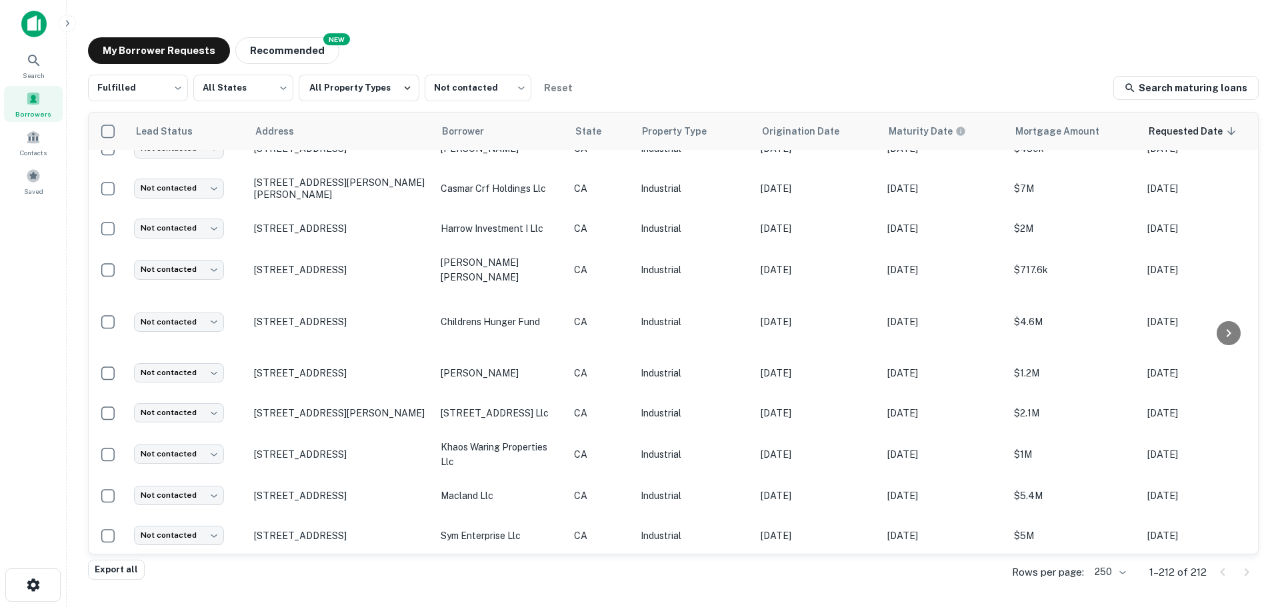
click at [538, 31] on div "My Borrower Requests NEW Recommended Fulfilled ********* ​ All States *** ​ All…" at bounding box center [673, 300] width 1192 height 547
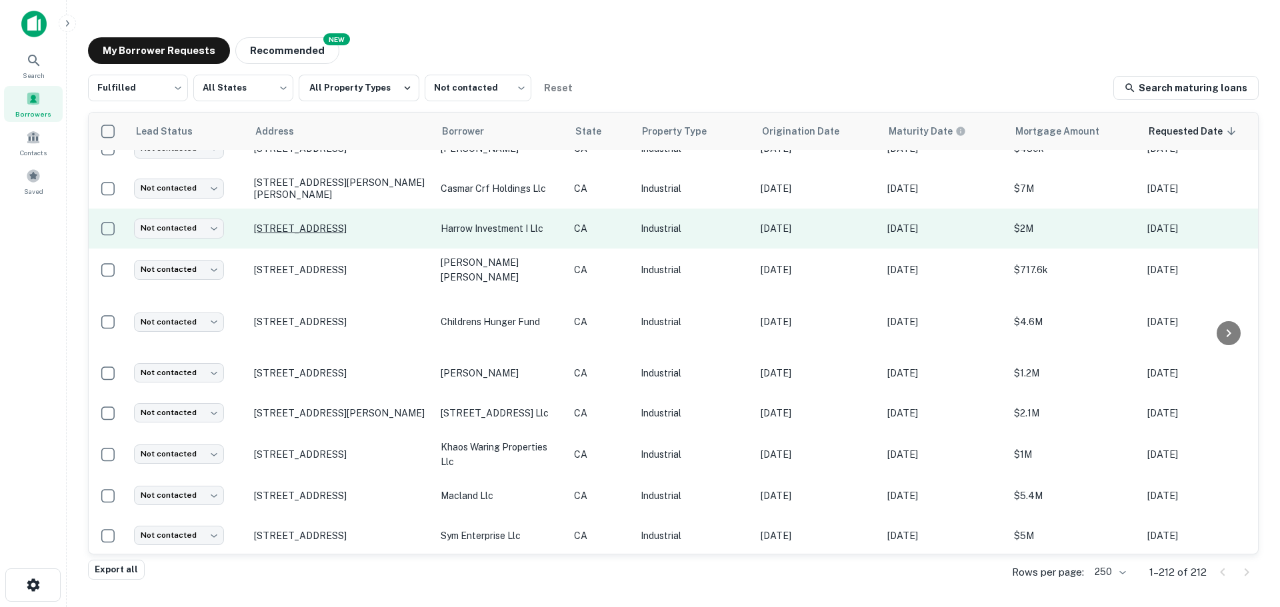
scroll to position [0, 0]
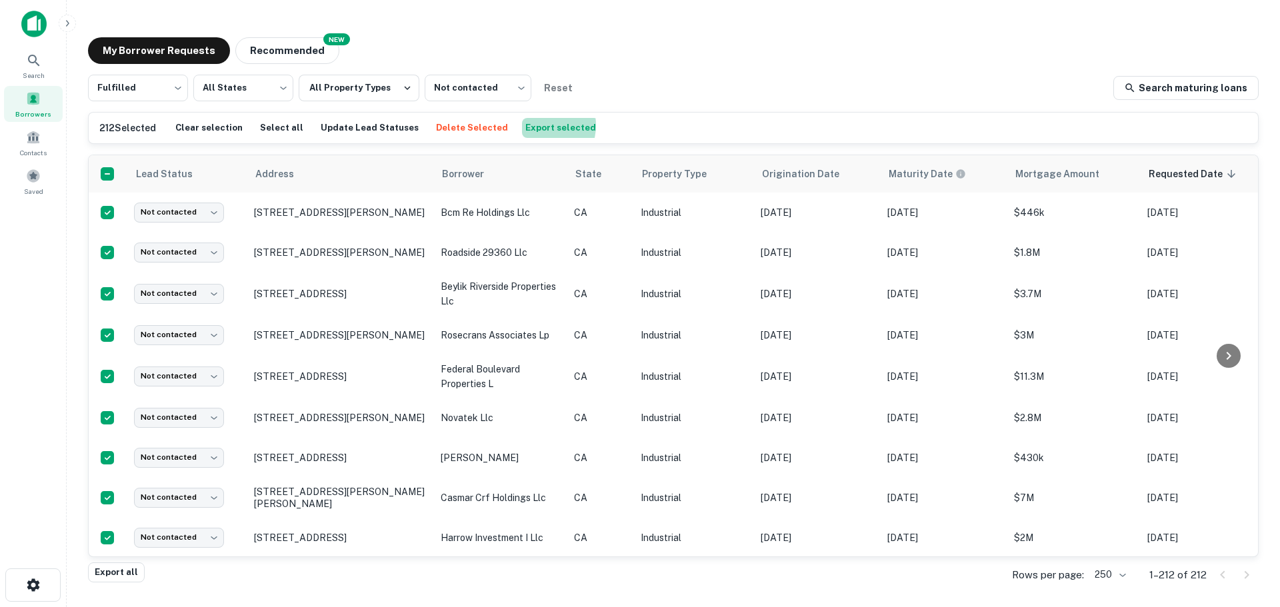
click at [522, 125] on button "Export selected" at bounding box center [560, 128] width 77 height 20
